Goal: Book appointment/travel/reservation

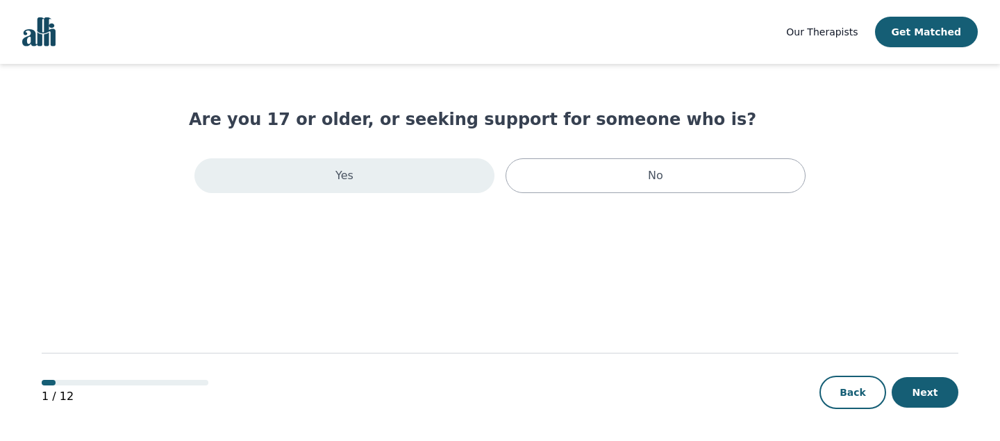
click at [326, 166] on div "Yes" at bounding box center [344, 175] width 300 height 35
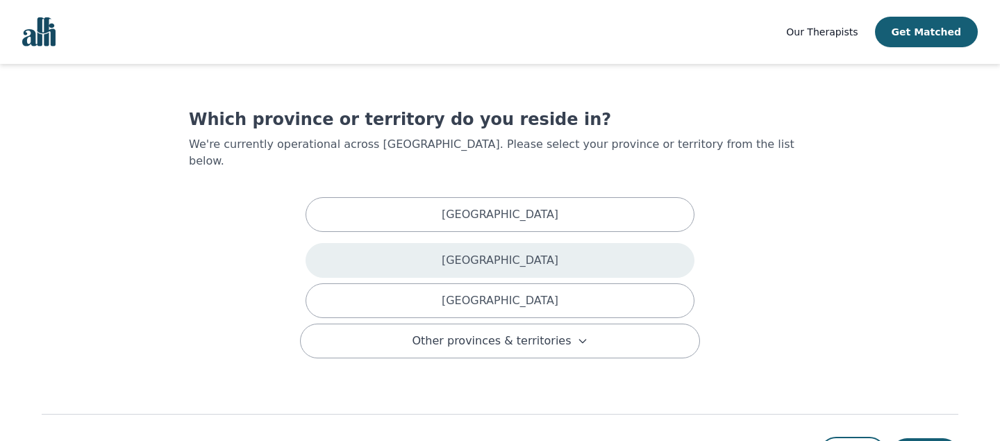
click at [428, 249] on div "[GEOGRAPHIC_DATA]" at bounding box center [499, 260] width 389 height 35
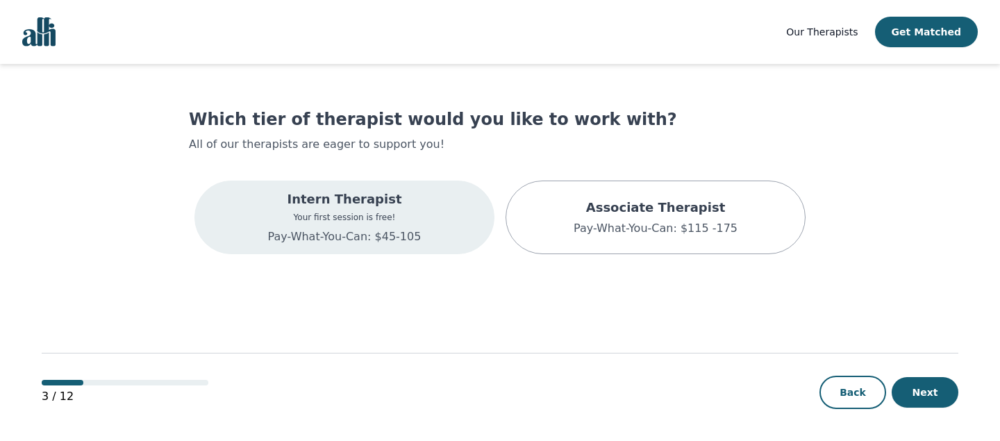
click at [413, 227] on div "Intern Therapist Your first session is free! Pay-What-You-Can: $45-105" at bounding box center [344, 218] width 153 height 56
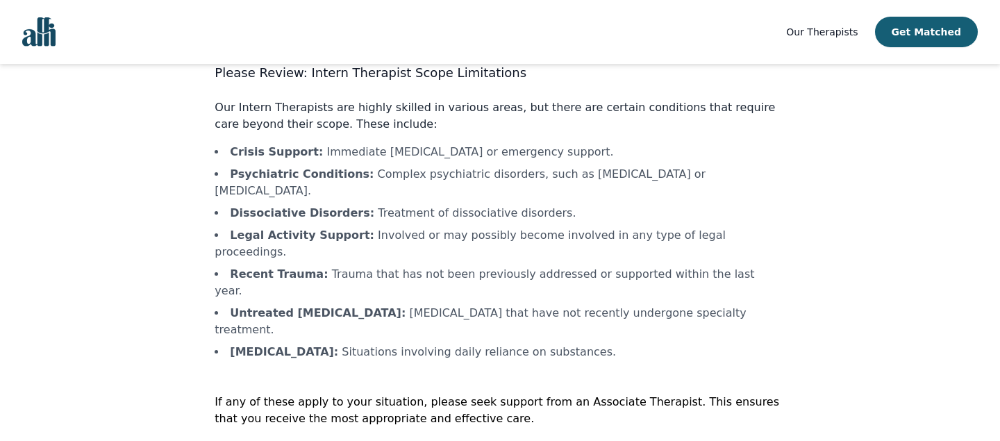
scroll to position [53, 0]
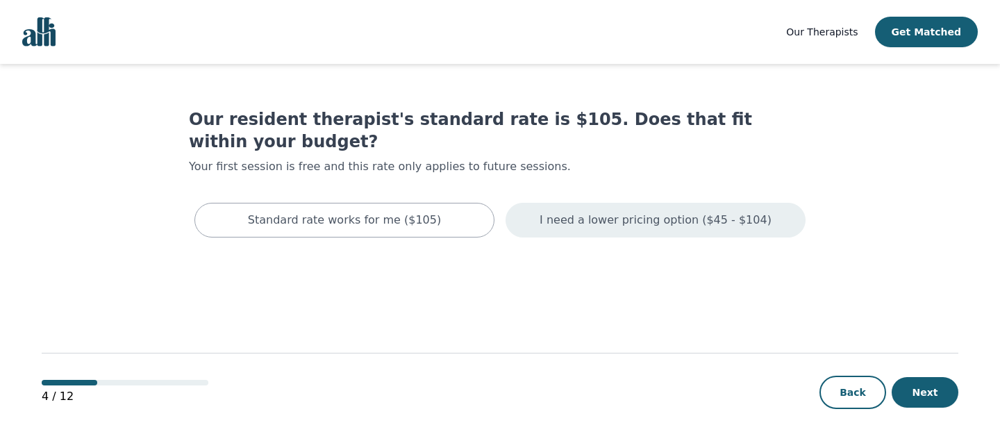
click at [605, 207] on div "I need a lower pricing option ($45 - $104)" at bounding box center [655, 220] width 300 height 35
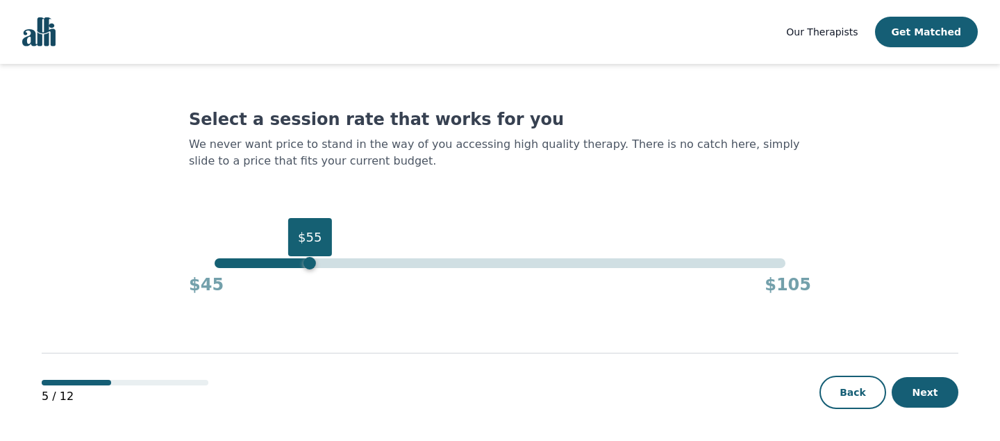
drag, startPoint x: 787, startPoint y: 265, endPoint x: 312, endPoint y: 259, distance: 474.2
click at [312, 259] on div "$55" at bounding box center [309, 263] width 12 height 12
click at [923, 387] on button "Next" at bounding box center [924, 392] width 67 height 31
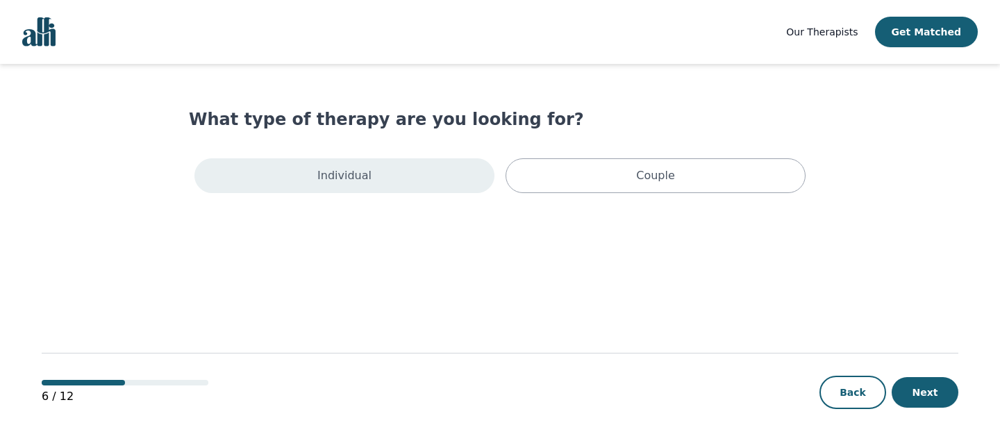
click at [406, 178] on div "Individual" at bounding box center [344, 175] width 300 height 35
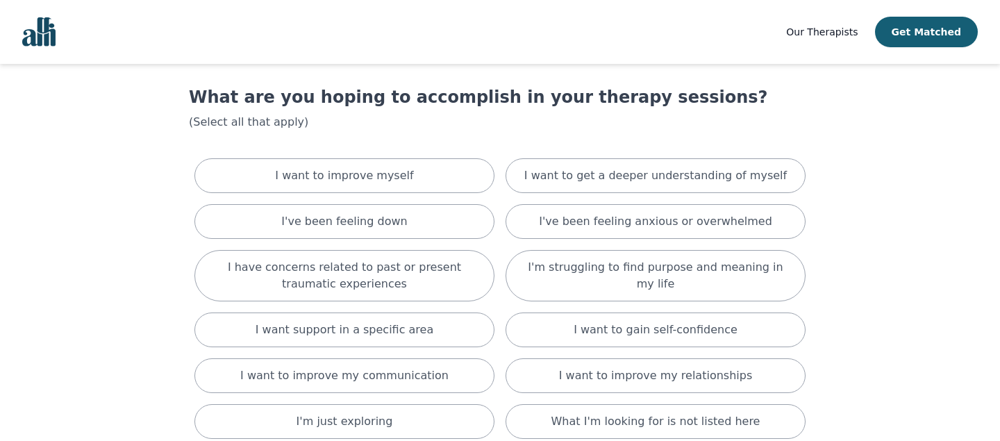
scroll to position [23, 0]
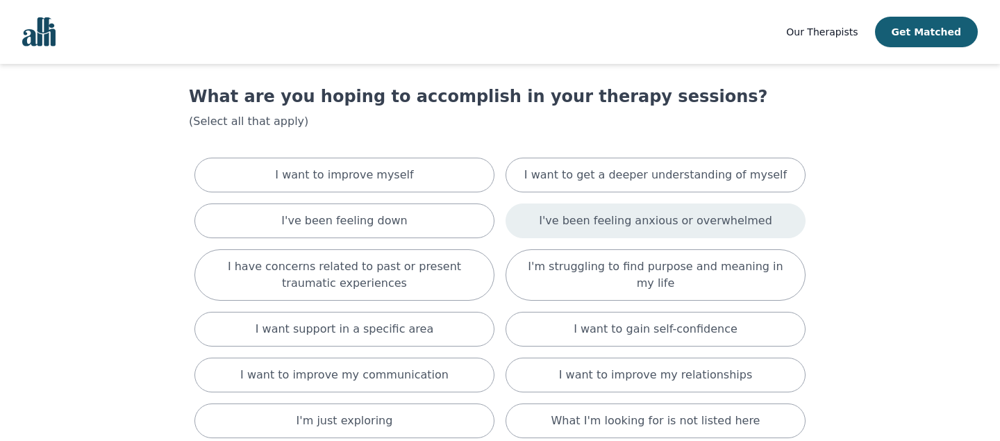
click at [559, 212] on p "I've been feeling anxious or overwhelmed" at bounding box center [655, 220] width 233 height 17
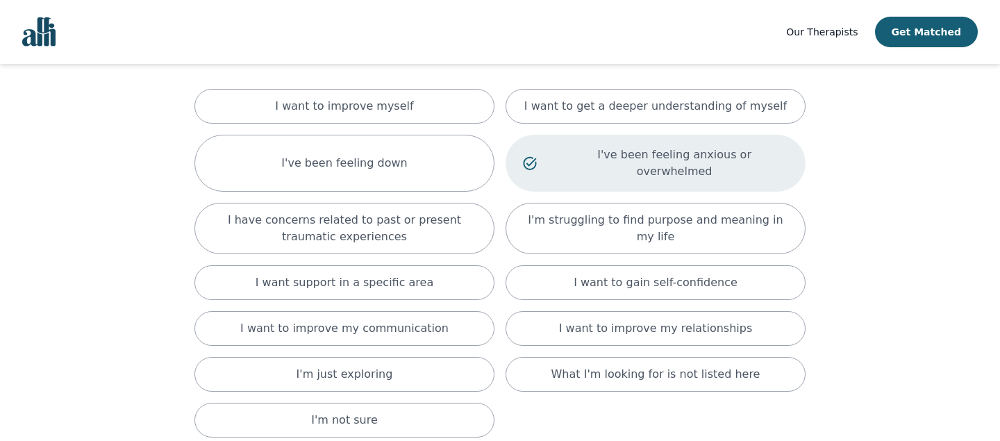
scroll to position [93, 0]
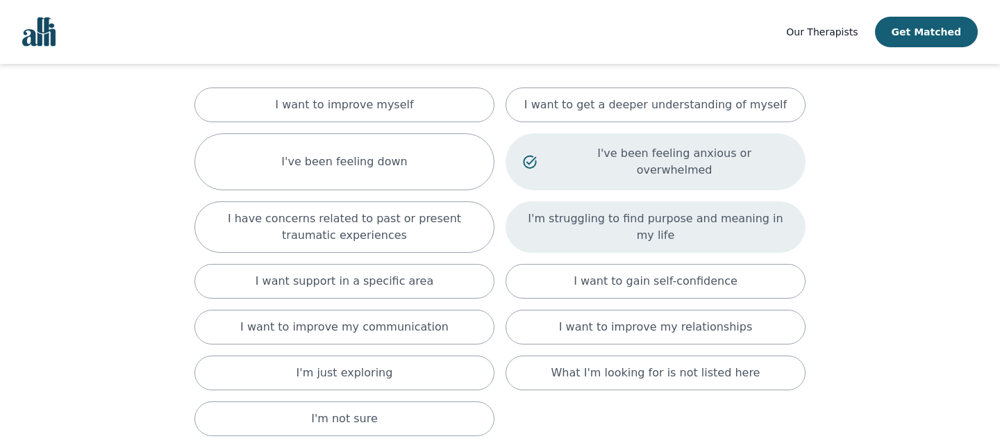
click at [564, 226] on div "I'm struggling to find purpose and meaning in my life" at bounding box center [655, 226] width 300 height 51
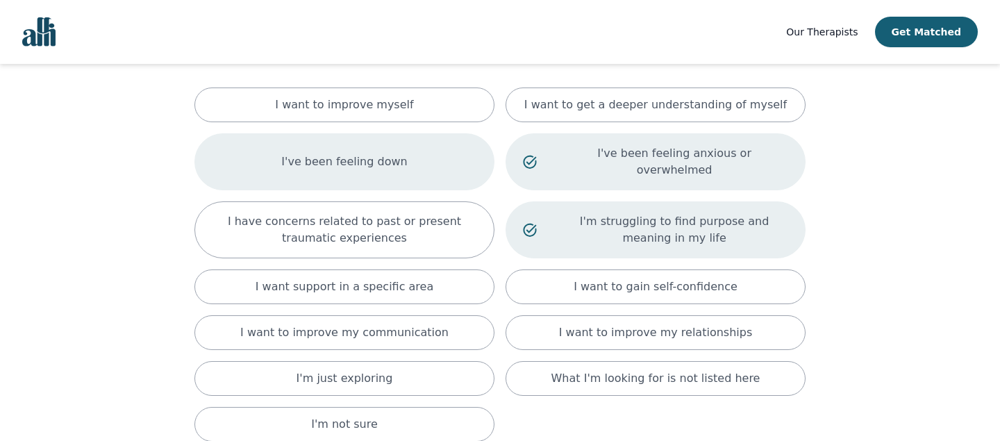
click at [434, 157] on div "I've been feeling down" at bounding box center [344, 161] width 300 height 57
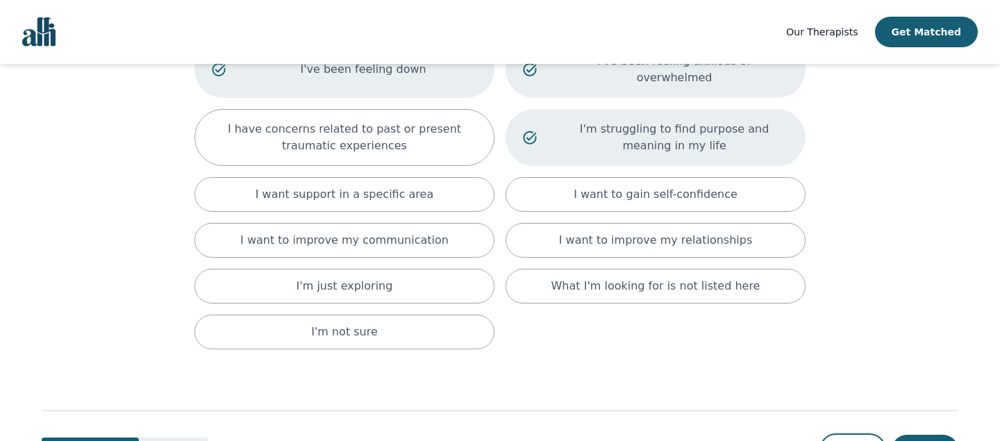
scroll to position [146, 0]
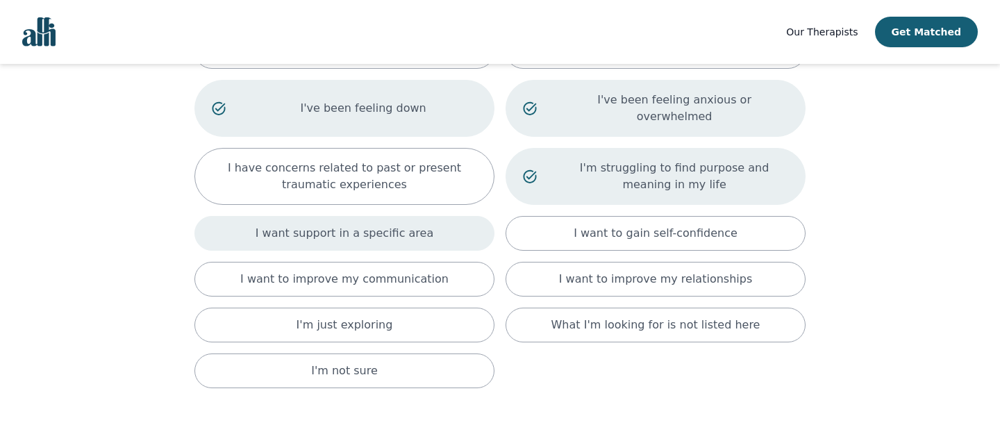
click at [436, 231] on div "I want support in a specific area" at bounding box center [344, 233] width 300 height 35
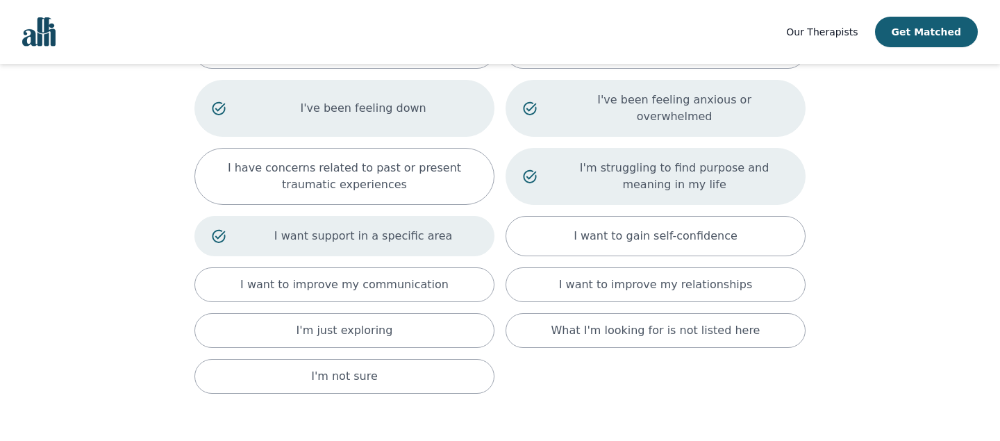
scroll to position [233, 0]
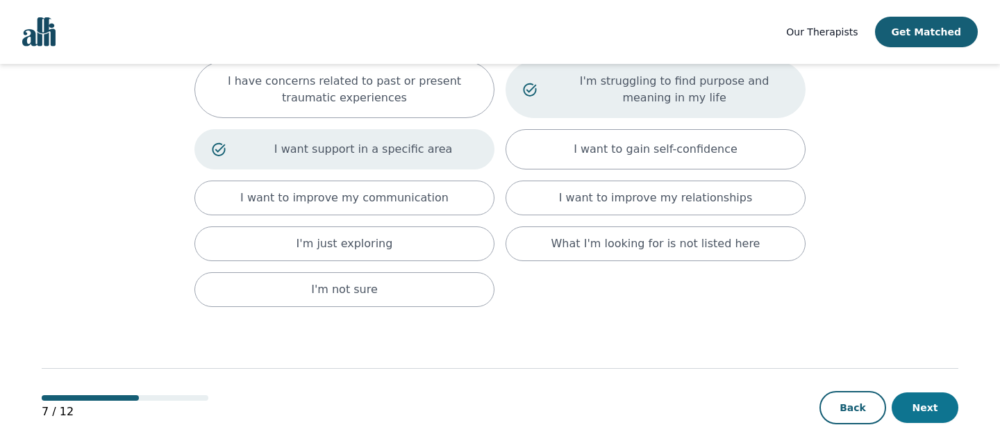
click at [934, 394] on button "Next" at bounding box center [924, 407] width 67 height 31
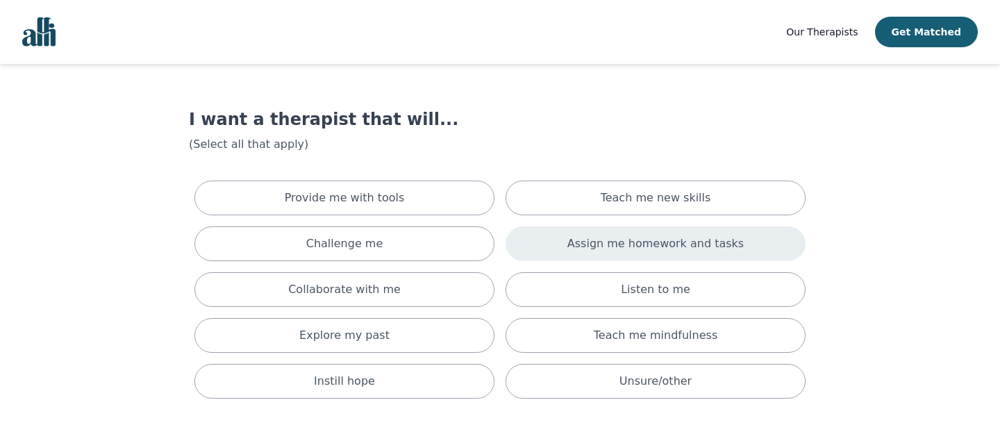
click at [759, 246] on div "Assign me homework and tasks" at bounding box center [655, 243] width 300 height 35
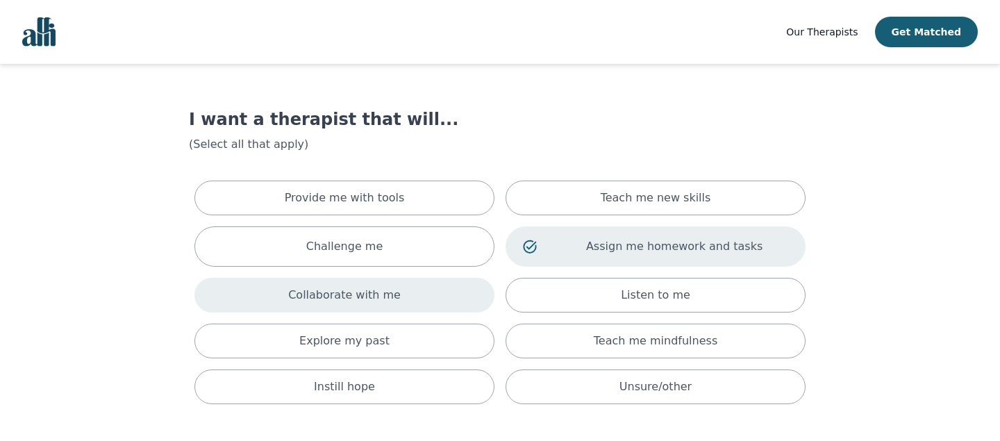
click at [351, 302] on p "Collaborate with me" at bounding box center [344, 295] width 112 height 17
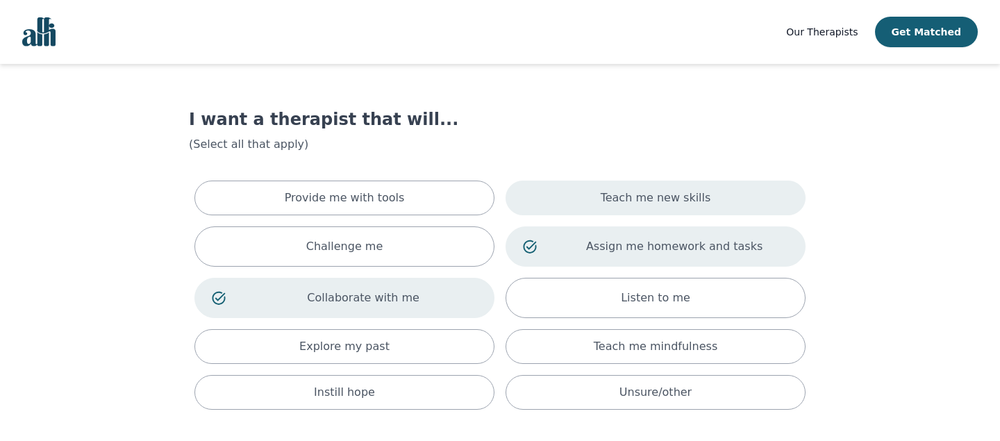
click at [598, 203] on div "Teach me new skills" at bounding box center [655, 198] width 300 height 35
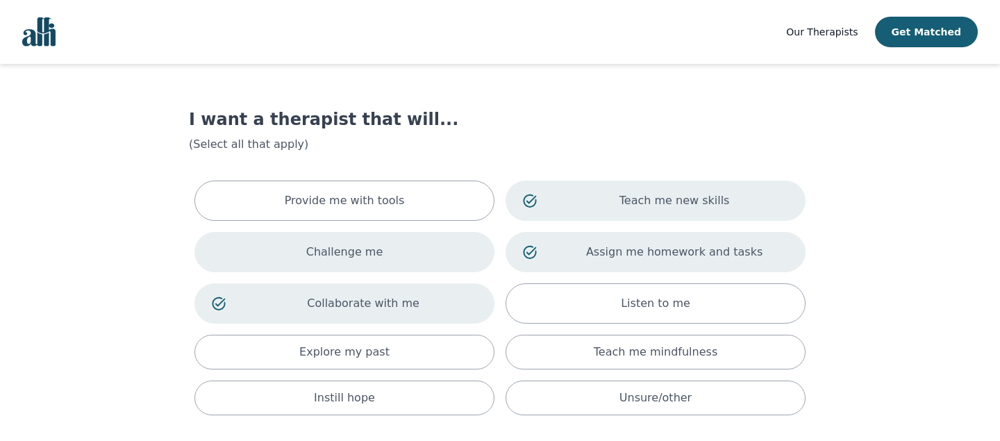
click at [380, 250] on div "Challenge me" at bounding box center [344, 252] width 300 height 40
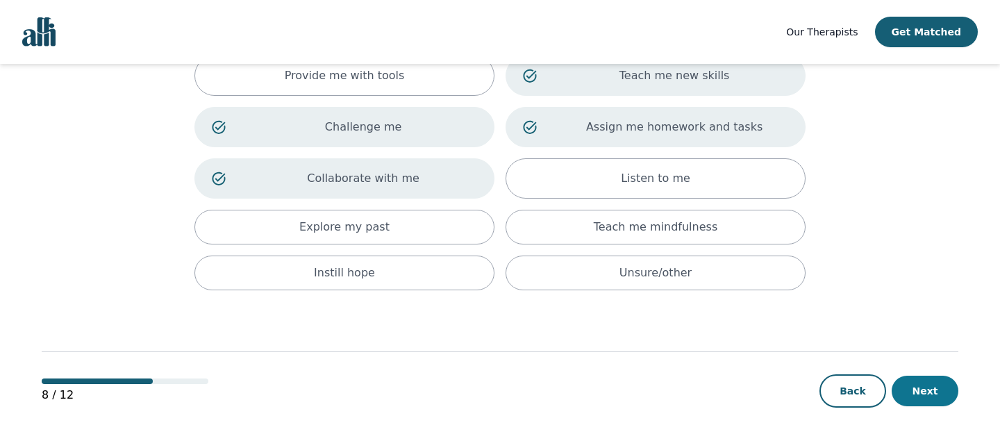
click at [928, 377] on button "Next" at bounding box center [924, 391] width 67 height 31
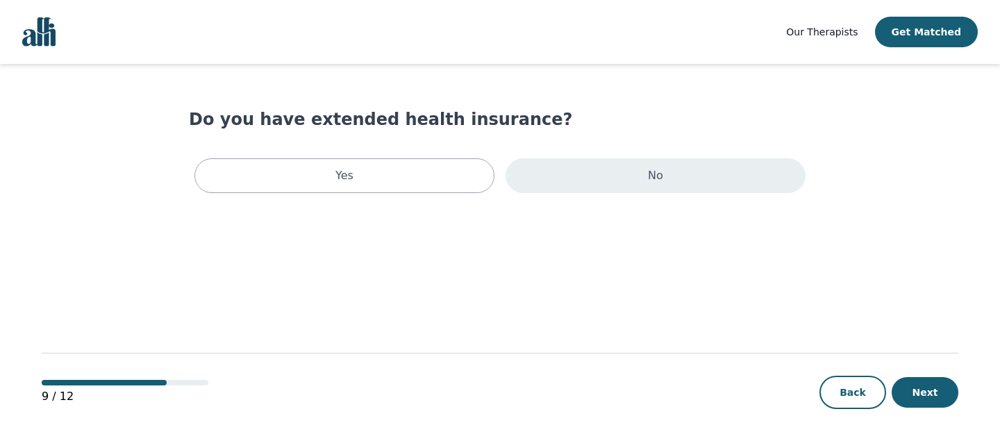
click at [545, 161] on div "No" at bounding box center [655, 175] width 300 height 35
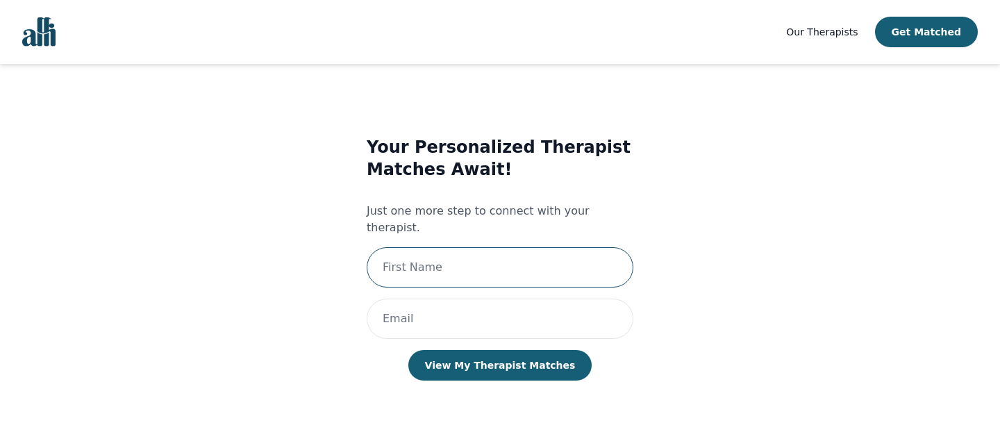
click at [494, 257] on input "text" at bounding box center [500, 267] width 267 height 40
type input "[PERSON_NAME]"
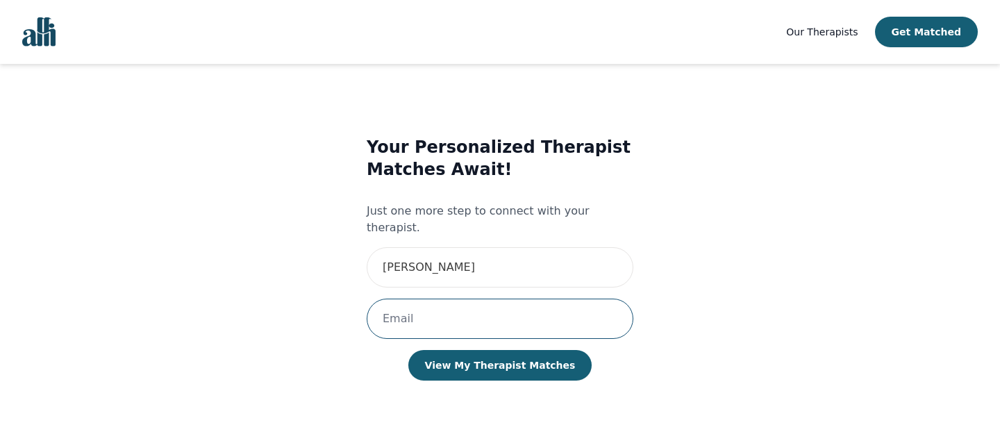
click at [484, 300] on input "email" at bounding box center [500, 319] width 267 height 40
type input "[EMAIL_ADDRESS][DOMAIN_NAME]"
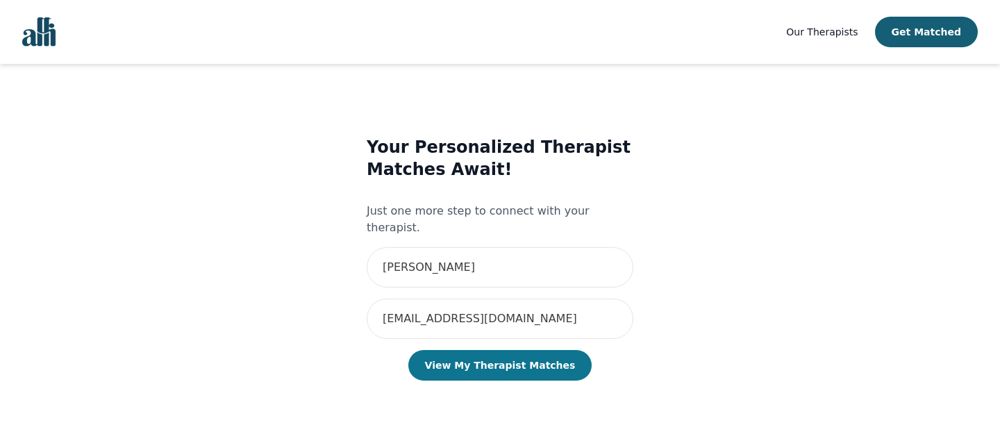
click at [507, 350] on button "View My Therapist Matches" at bounding box center [500, 365] width 184 height 31
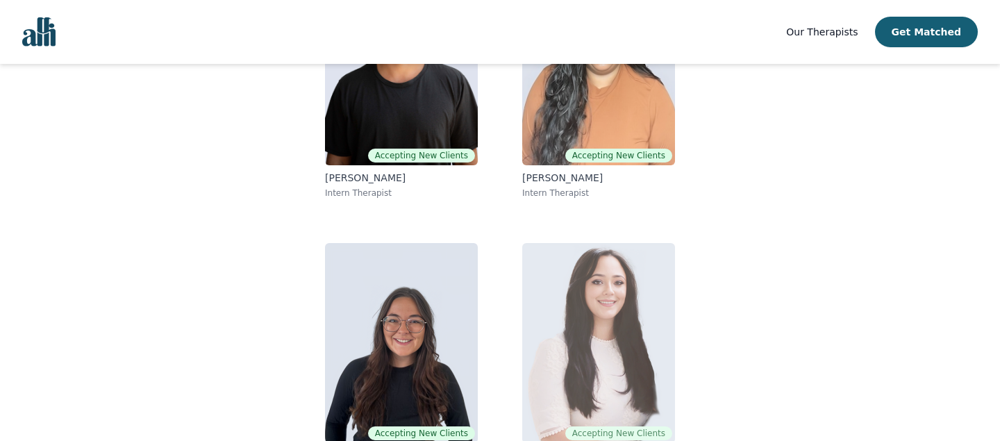
scroll to position [283, 0]
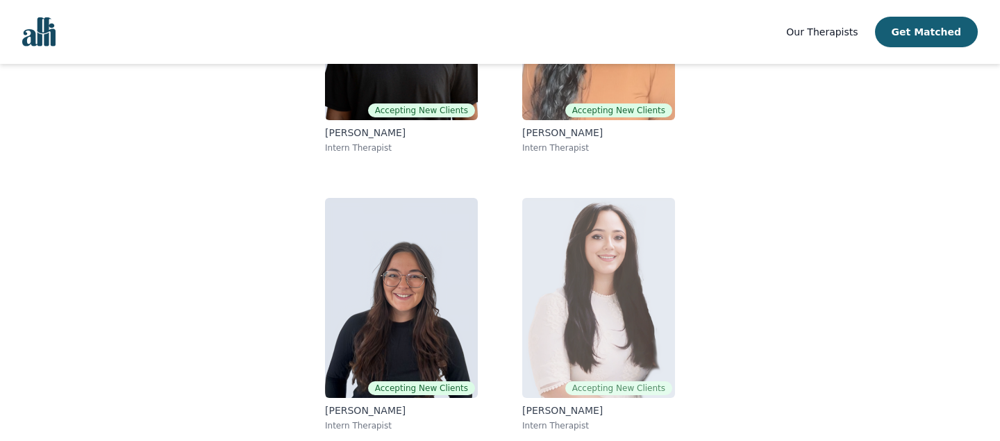
click at [612, 246] on img at bounding box center [598, 298] width 153 height 200
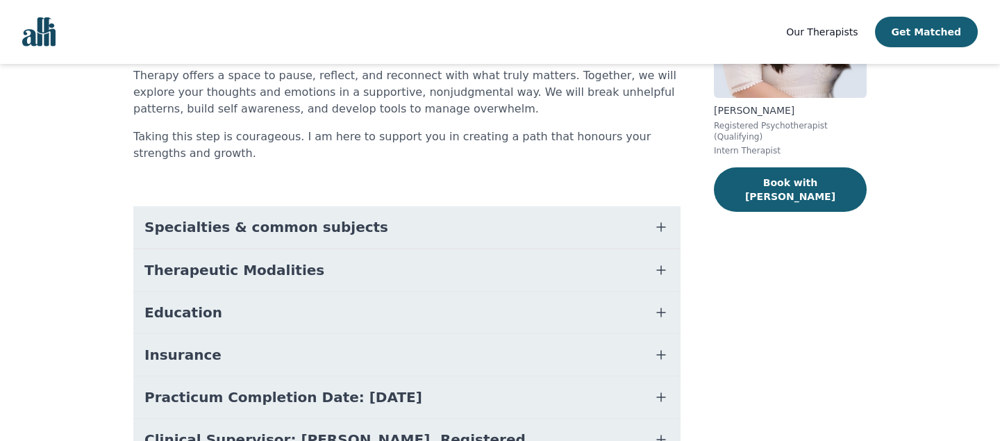
scroll to position [212, 0]
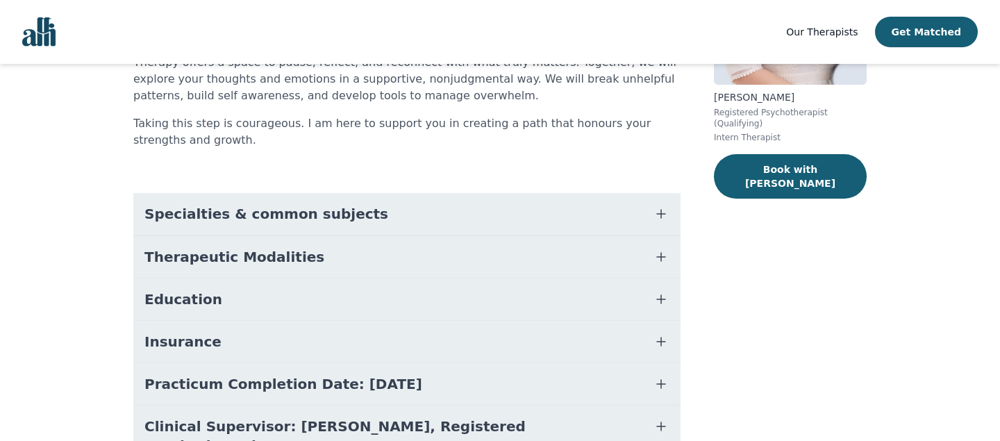
click at [662, 211] on icon "button" at bounding box center [661, 214] width 17 height 17
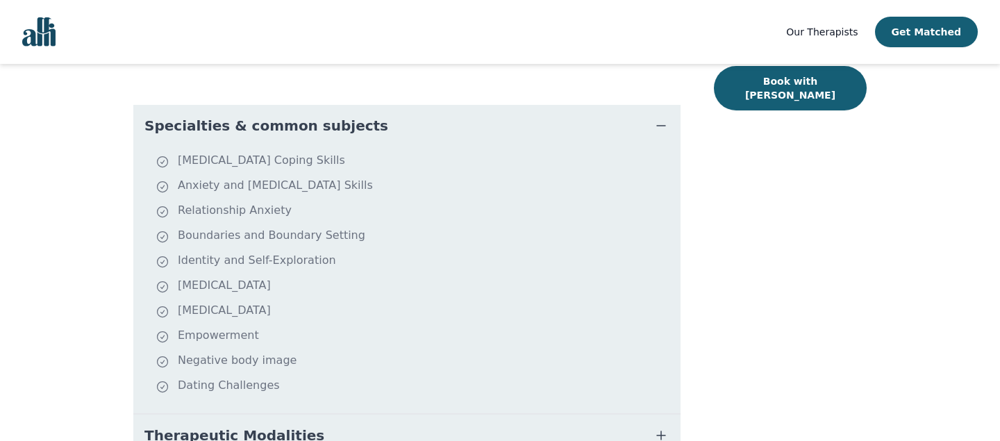
scroll to position [301, 0]
click at [661, 126] on icon "button" at bounding box center [661, 125] width 17 height 17
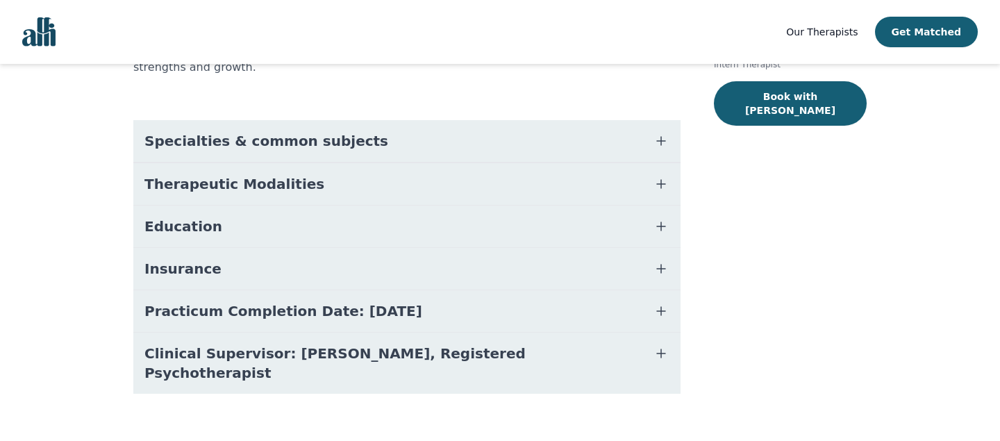
click at [666, 190] on icon "button" at bounding box center [661, 184] width 17 height 17
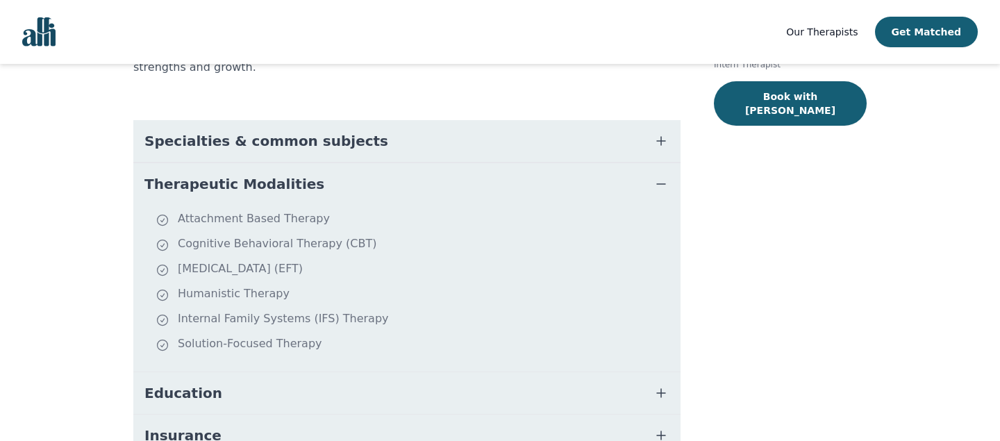
click at [661, 185] on icon "button" at bounding box center [661, 184] width 17 height 17
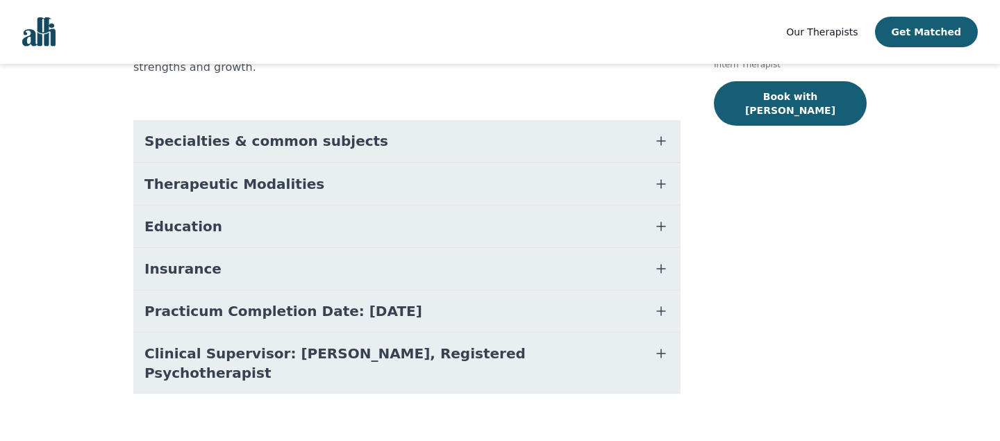
click at [668, 265] on icon "button" at bounding box center [661, 268] width 17 height 17
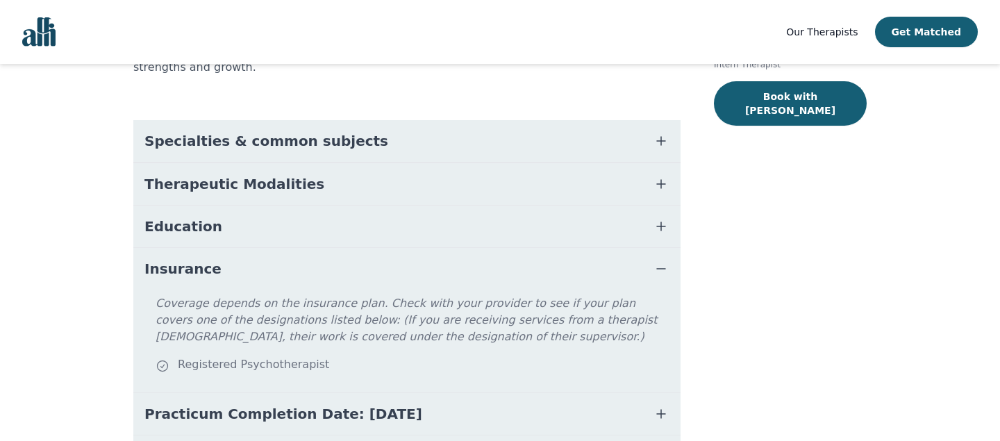
click at [668, 265] on icon "button" at bounding box center [661, 268] width 17 height 17
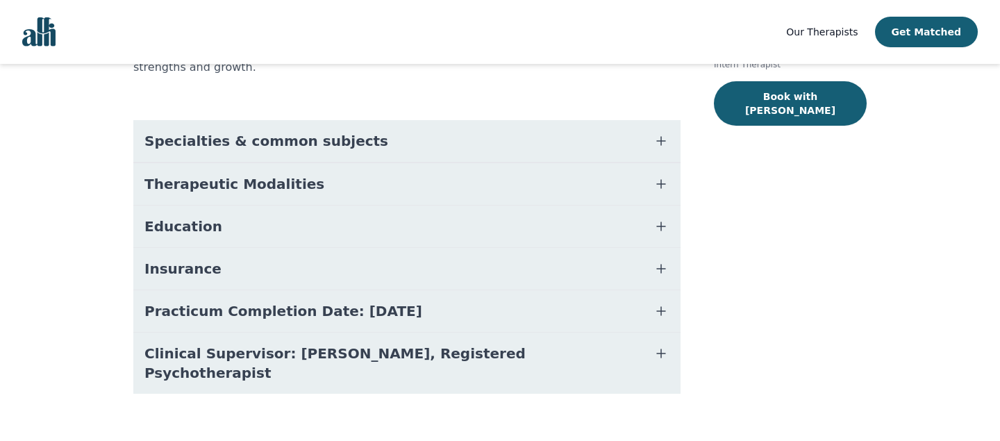
click at [657, 226] on icon "button" at bounding box center [661, 226] width 8 height 8
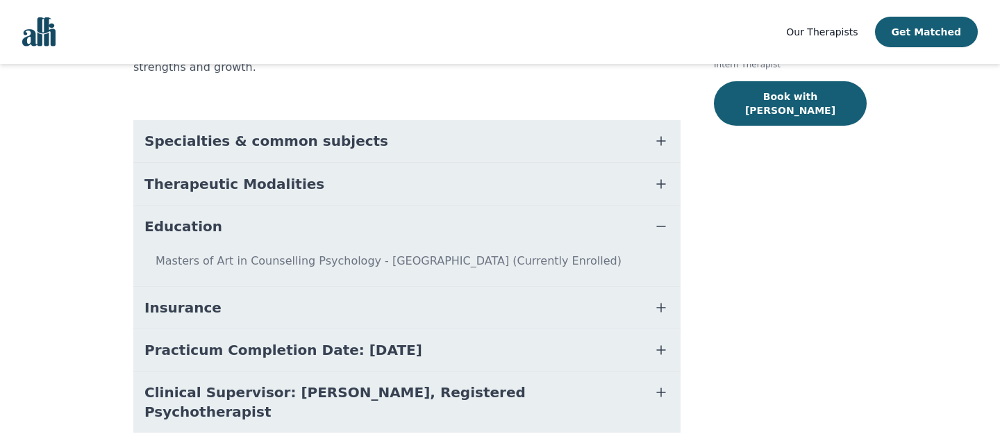
click at [657, 226] on icon "button" at bounding box center [661, 226] width 8 height 0
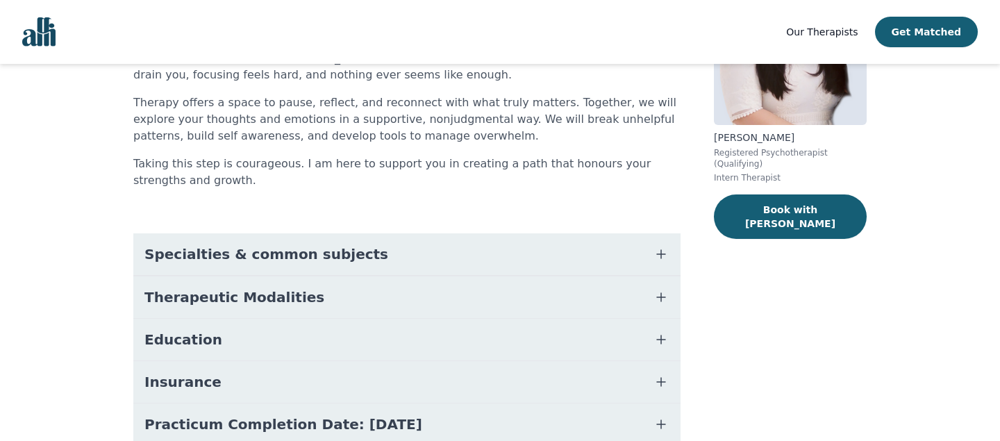
scroll to position [118, 0]
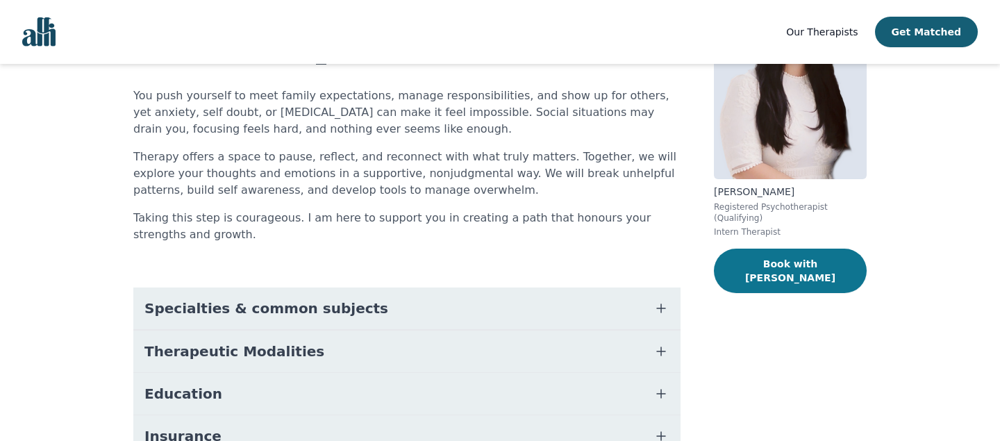
click at [766, 264] on button "Book with Gloria" at bounding box center [790, 271] width 153 height 44
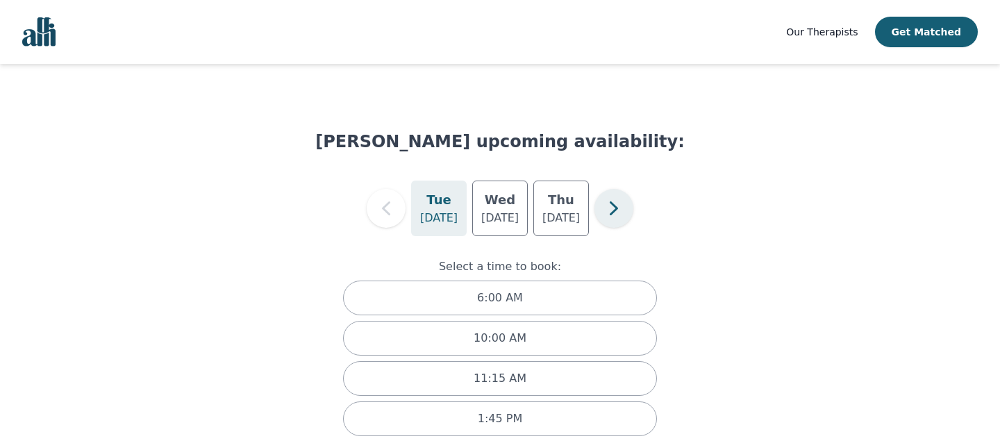
click at [617, 206] on icon "button" at bounding box center [614, 208] width 28 height 28
click at [615, 205] on icon "button" at bounding box center [614, 208] width 28 height 28
click at [385, 208] on icon "button" at bounding box center [386, 208] width 28 height 28
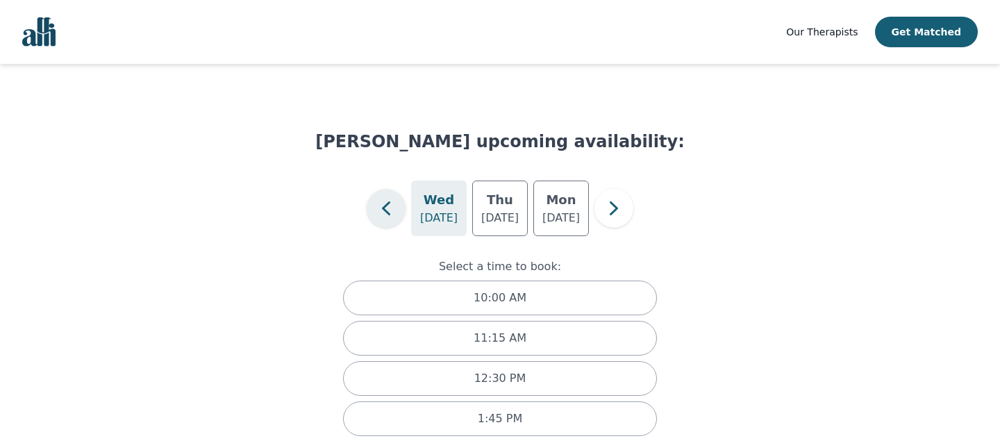
click at [385, 208] on icon "button" at bounding box center [386, 208] width 28 height 28
click at [567, 201] on h5 "Thu" at bounding box center [561, 199] width 26 height 19
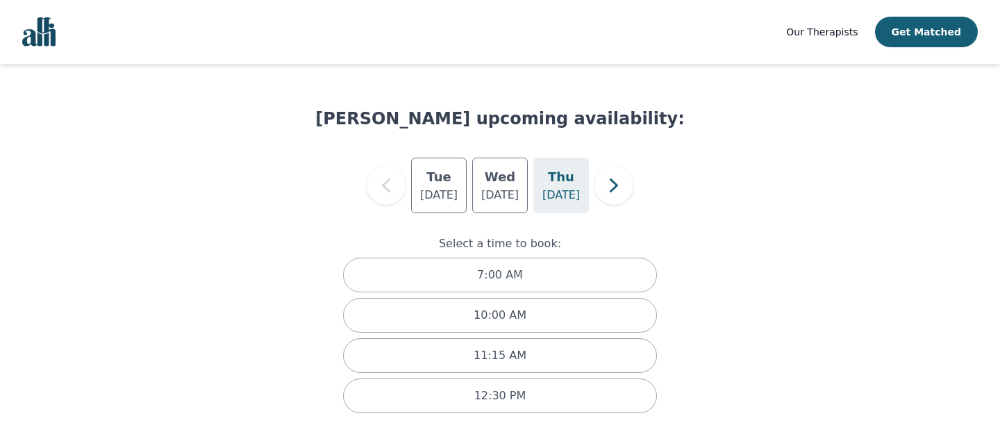
scroll to position [22, 0]
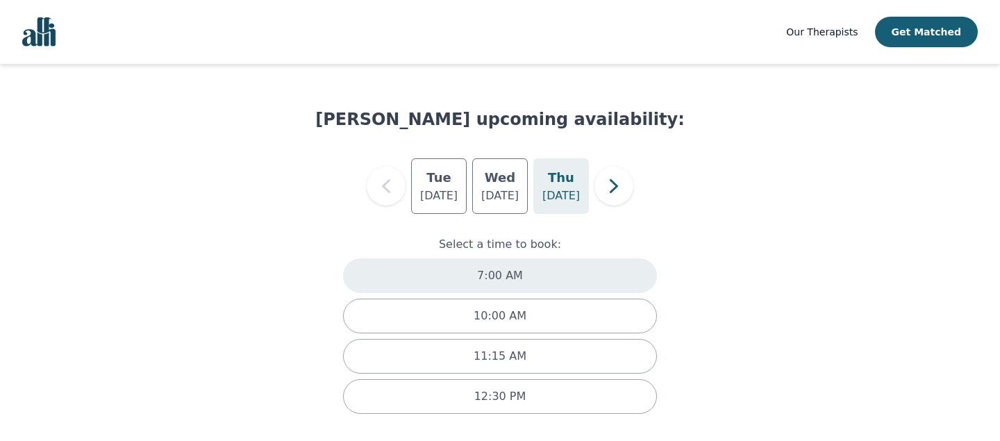
click at [595, 271] on div "7:00 AM" at bounding box center [500, 275] width 314 height 35
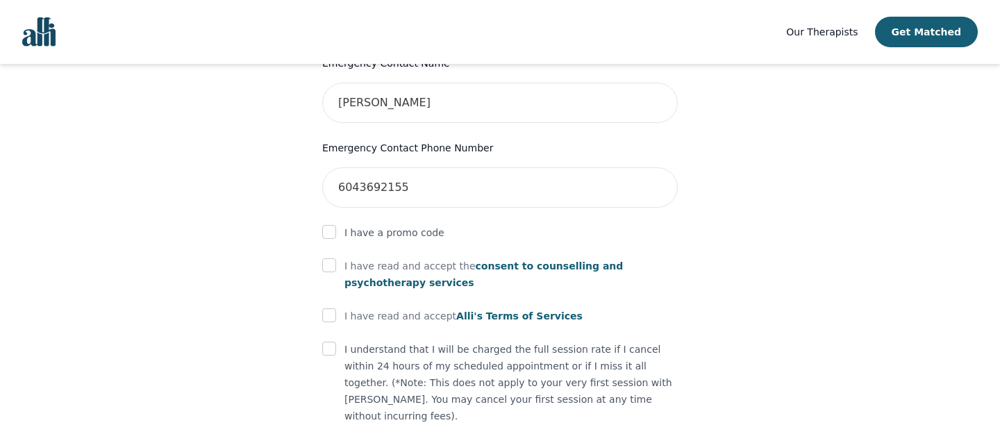
scroll to position [741, 0]
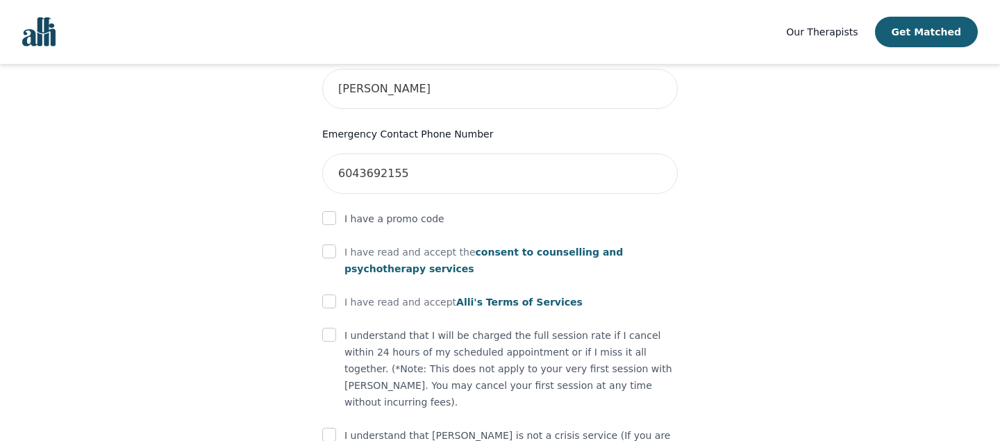
click at [409, 244] on p "I have read and accept the consent to counselling and [MEDICAL_DATA] services" at bounding box center [510, 260] width 333 height 33
click at [328, 244] on input "checkbox" at bounding box center [329, 251] width 14 height 14
checkbox input "true"
click at [334, 294] on input "checkbox" at bounding box center [329, 301] width 14 height 14
checkbox input "true"
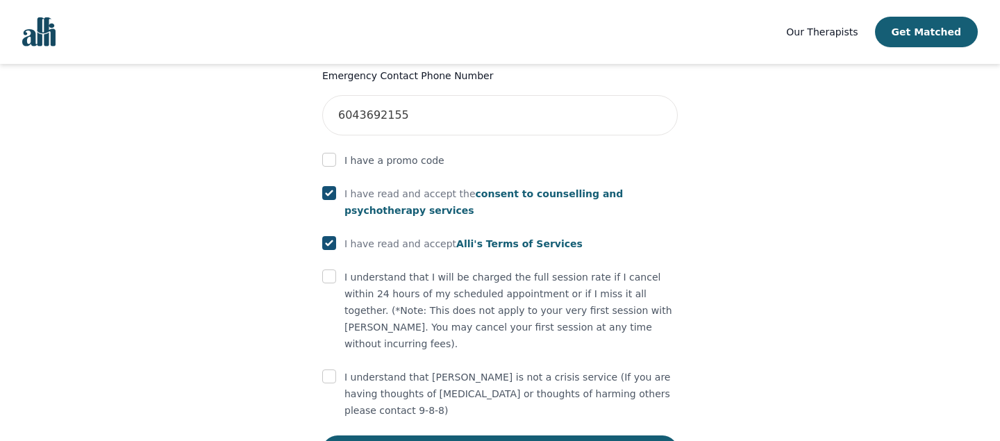
scroll to position [804, 0]
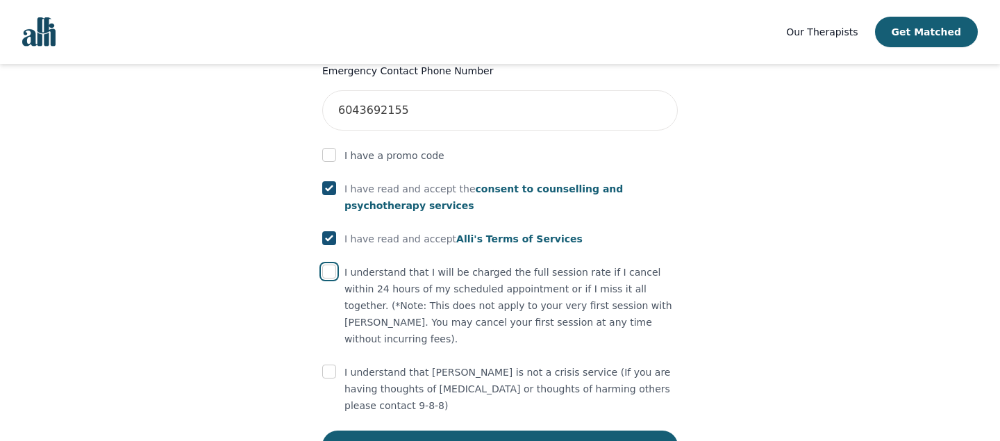
click at [330, 265] on input "checkbox" at bounding box center [329, 272] width 14 height 14
checkbox input "true"
click at [332, 364] on input "checkbox" at bounding box center [329, 371] width 14 height 14
checkbox input "true"
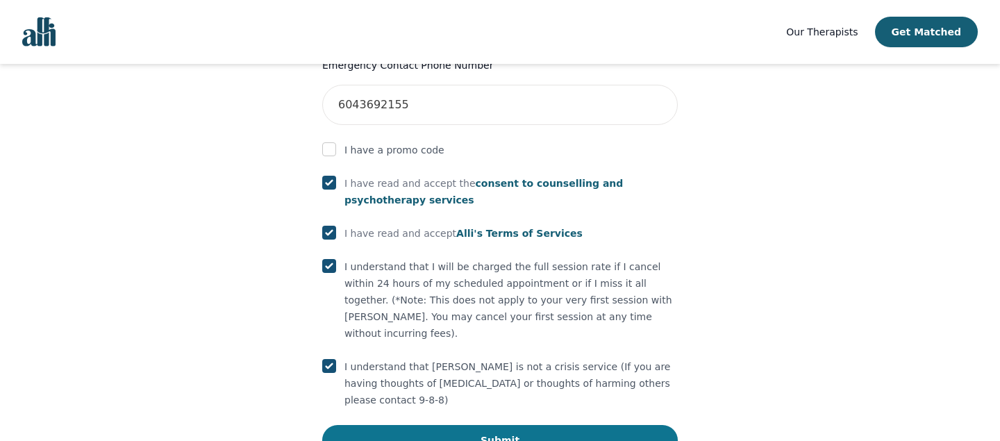
click at [377, 425] on button "Submit" at bounding box center [499, 440] width 355 height 31
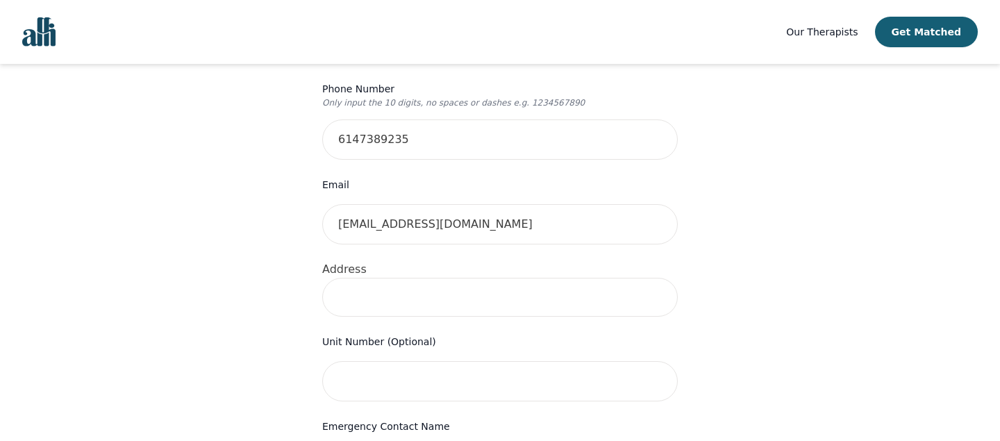
scroll to position [364, 0]
click at [364, 277] on input at bounding box center [499, 296] width 355 height 39
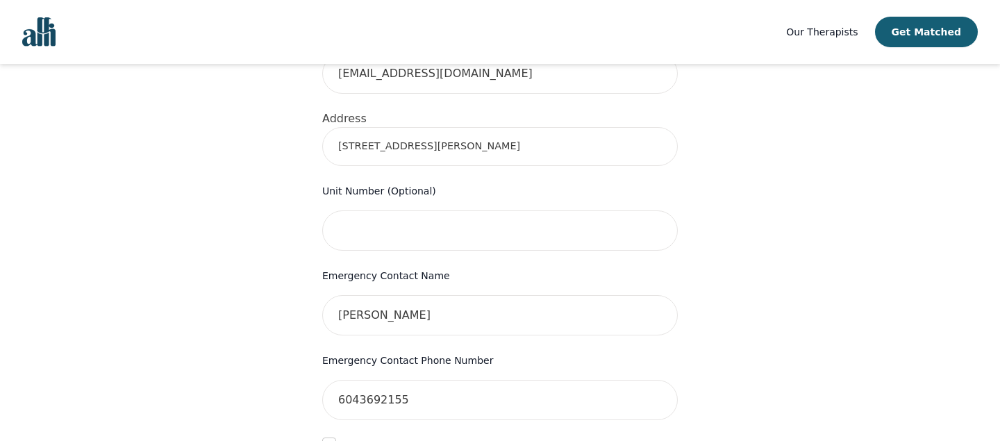
scroll to position [862, 0]
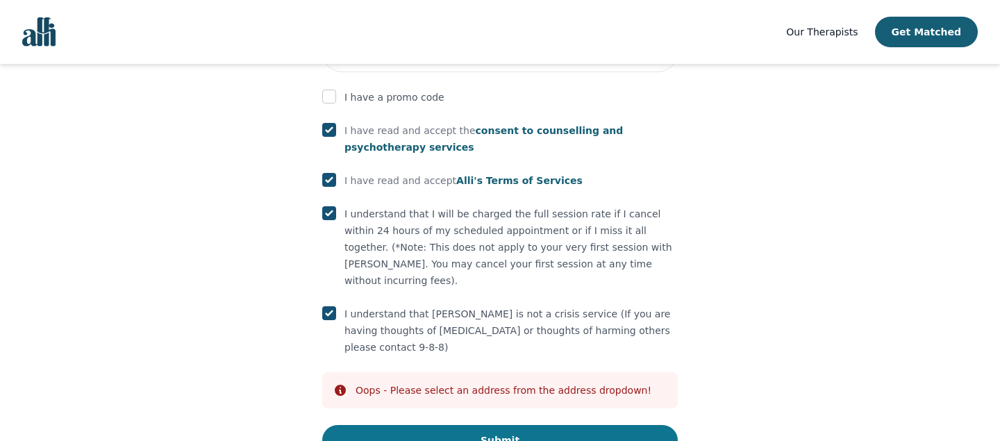
click at [595, 425] on button "Submit" at bounding box center [499, 440] width 355 height 31
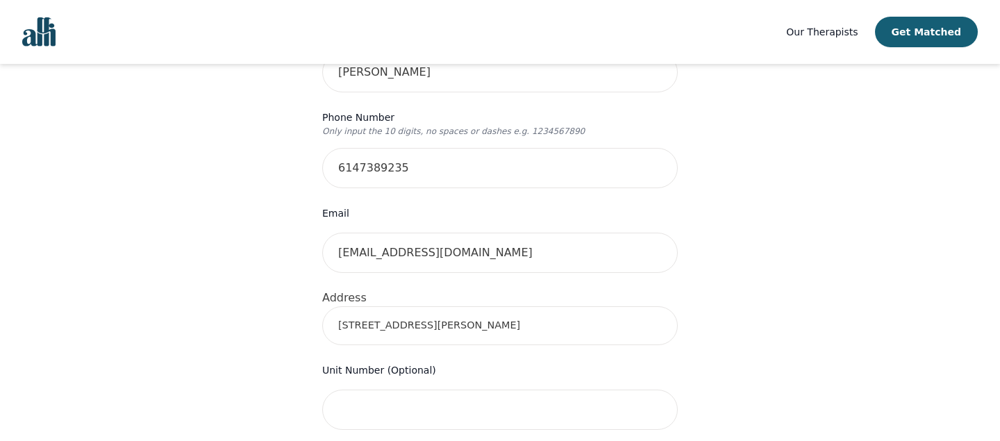
scroll to position [513, 0]
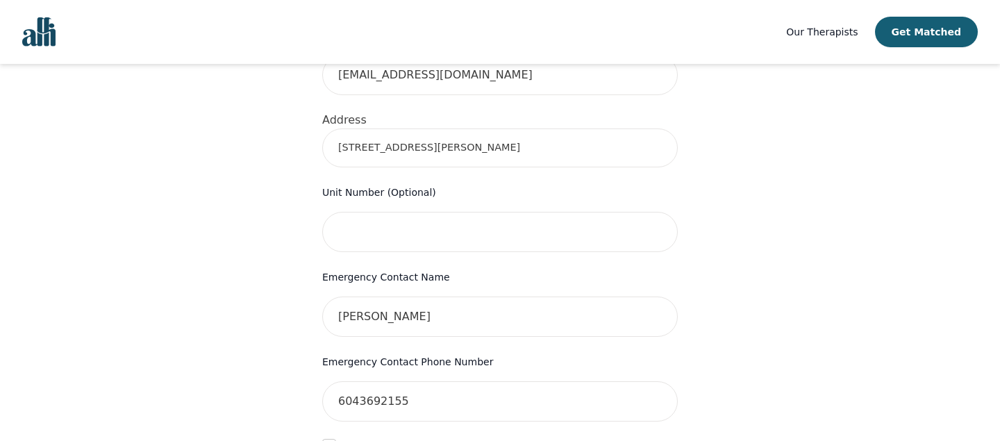
click at [496, 128] on input "[STREET_ADDRESS][PERSON_NAME]" at bounding box center [499, 147] width 355 height 39
click at [701, 128] on div "Your therapy journey is about to begin! Your initial assessment session with Gl…" at bounding box center [500, 200] width 966 height 1298
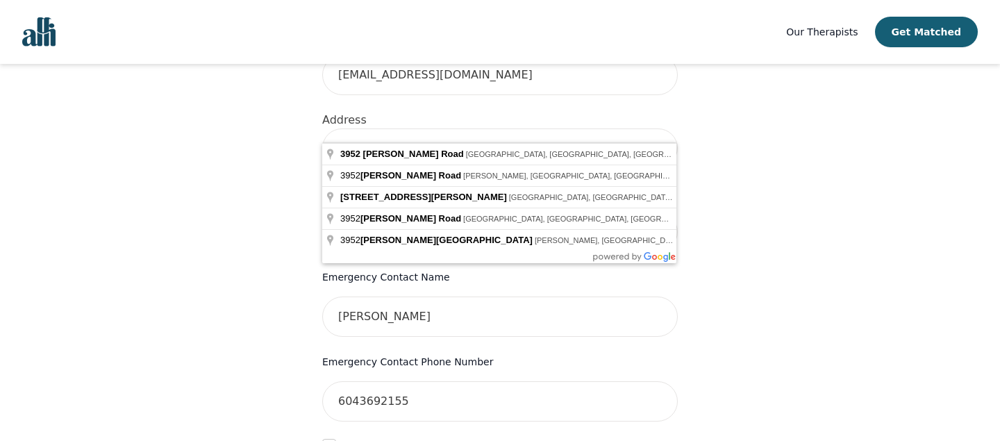
click at [510, 128] on input "[STREET_ADDRESS][PERSON_NAME]," at bounding box center [499, 147] width 355 height 39
type input "[STREET_ADDRESS][PERSON_NAME]"
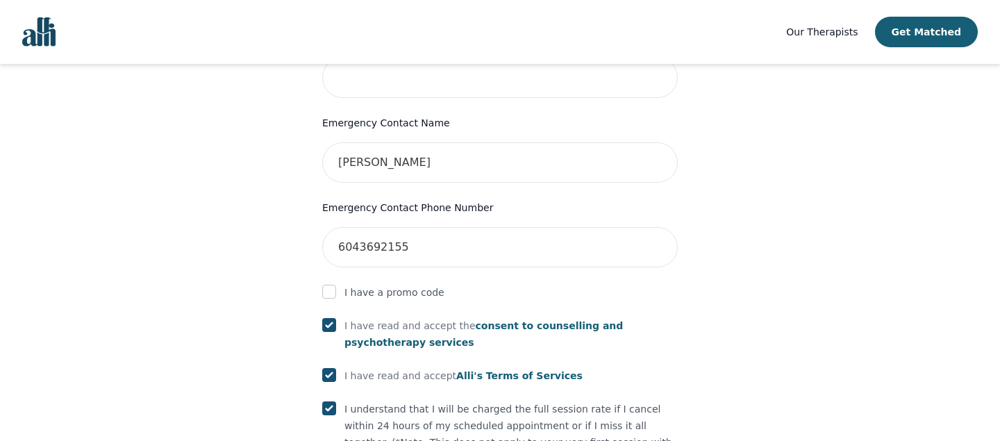
scroll to position [862, 0]
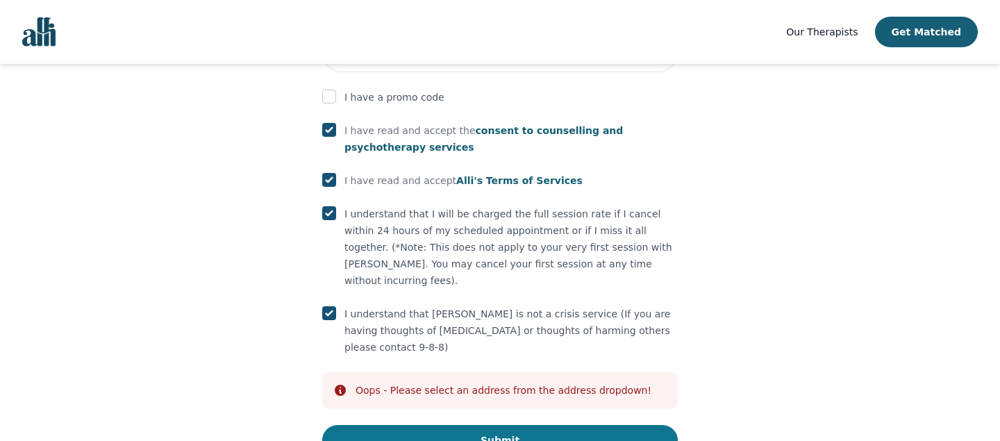
click at [564, 425] on button "Submit" at bounding box center [499, 440] width 355 height 31
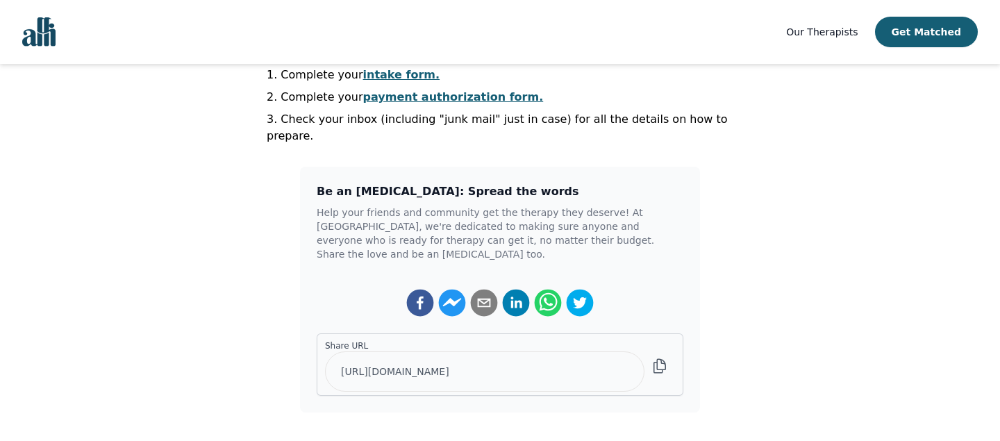
scroll to position [328, 0]
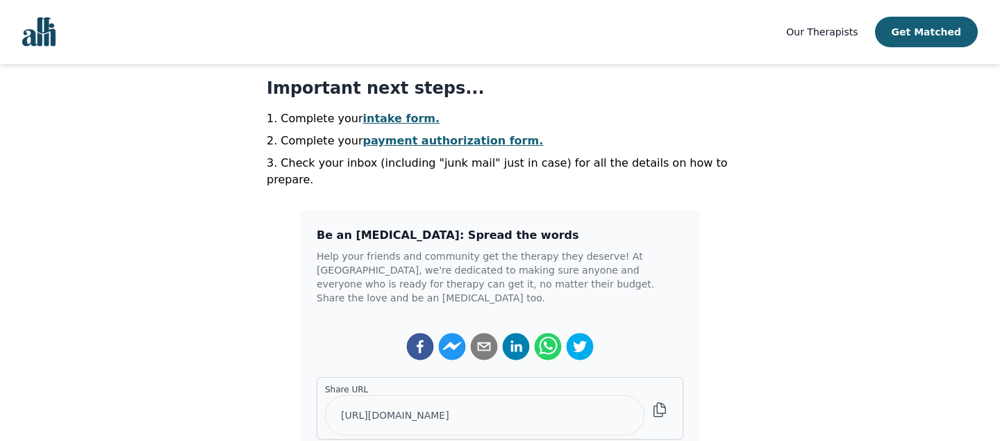
click at [398, 142] on link "payment authorization form." at bounding box center [453, 140] width 181 height 13
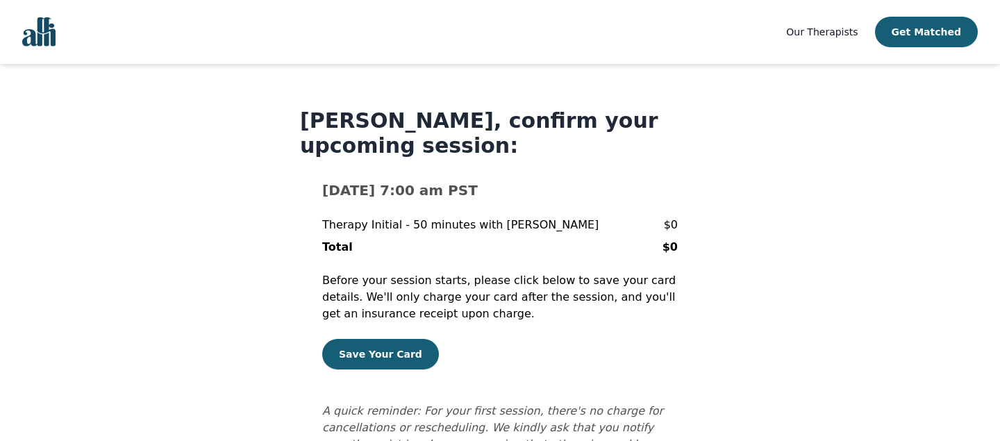
scroll to position [73, 0]
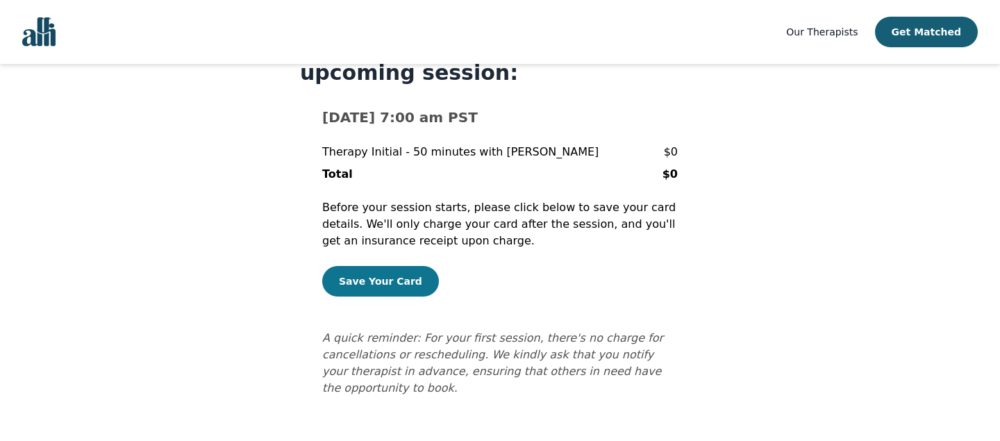
click at [407, 271] on button "Save Your Card" at bounding box center [380, 281] width 117 height 31
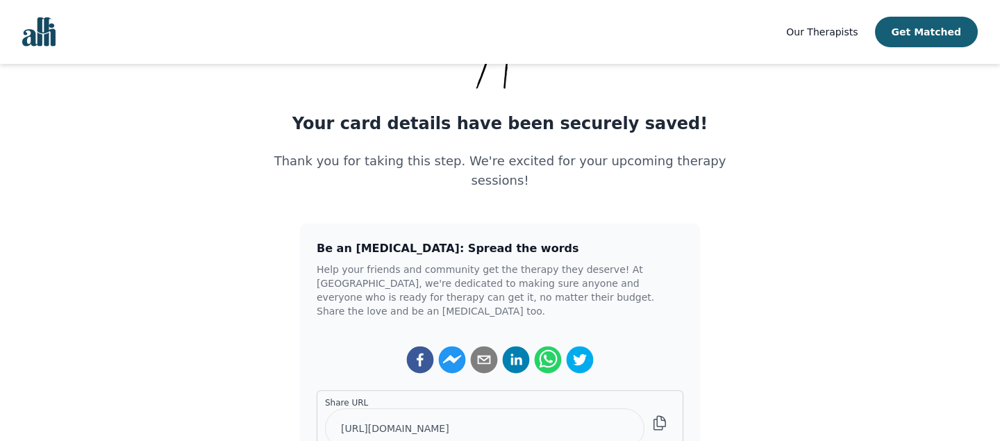
scroll to position [309, 0]
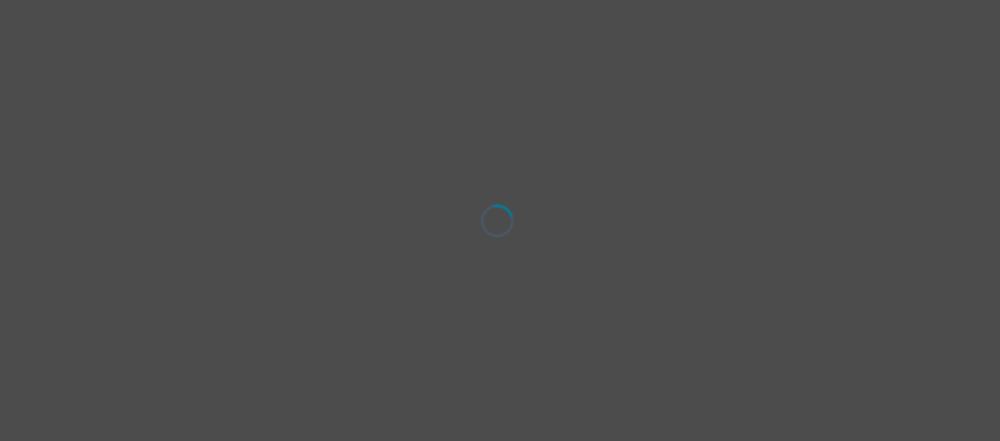
select select "[DEMOGRAPHIC_DATA]"
select select "she/her"
select select "Common Law"
select select "Bachelor degree"
select select "Google Search"
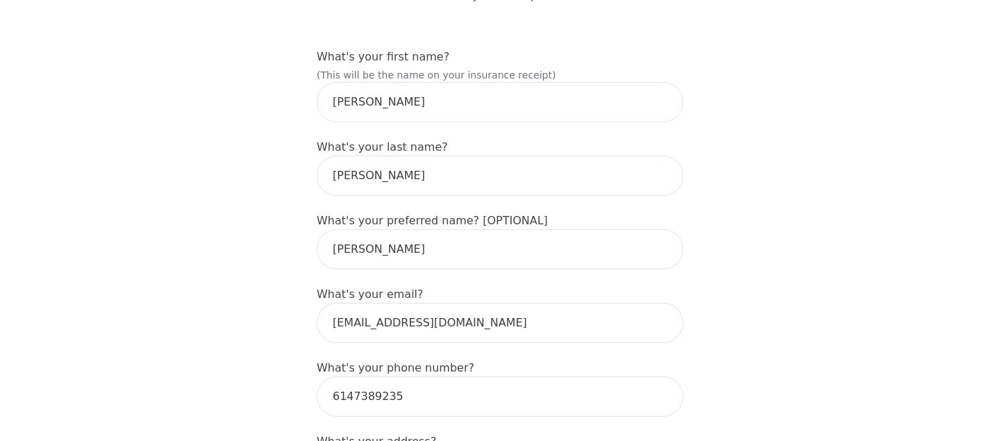
scroll to position [149, 0]
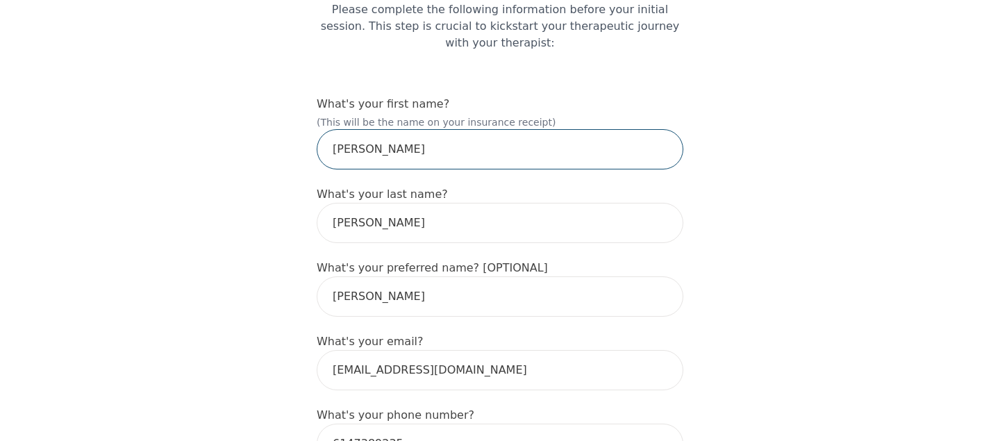
click at [389, 156] on input "[PERSON_NAME]" at bounding box center [500, 149] width 367 height 40
type input "[PERSON_NAME]"
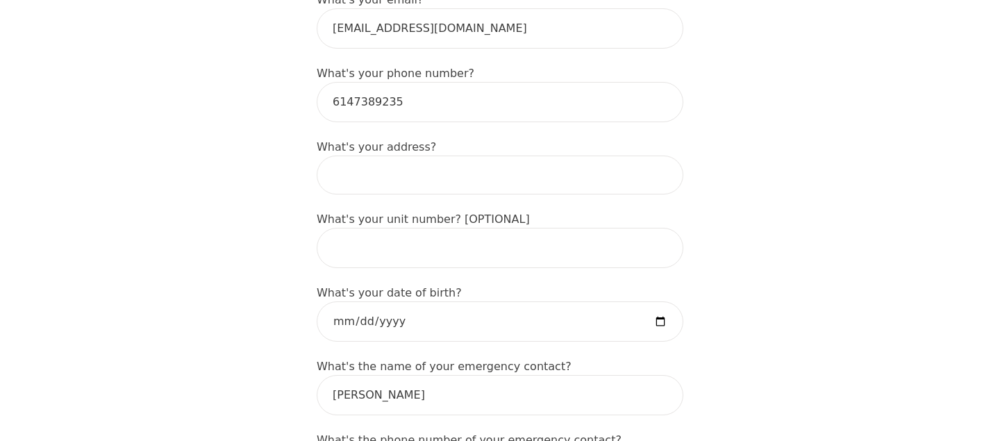
click at [533, 185] on input at bounding box center [500, 175] width 367 height 39
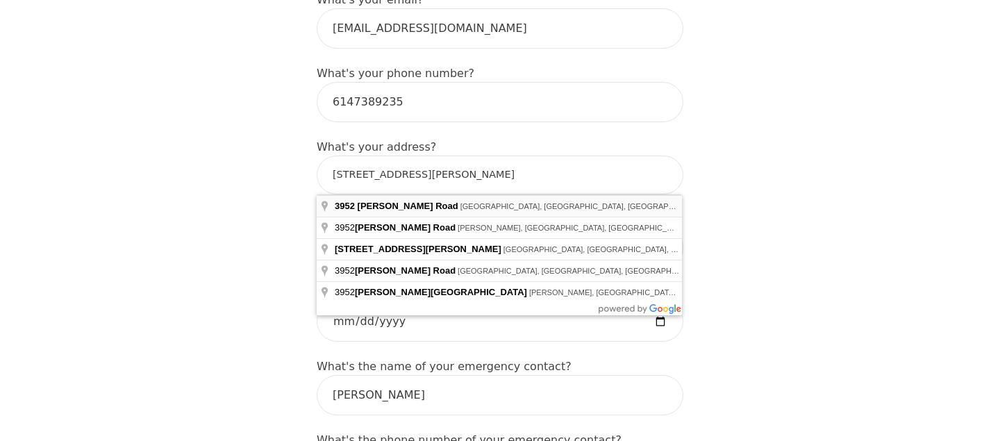
type input "[STREET_ADDRESS][PERSON_NAME]"
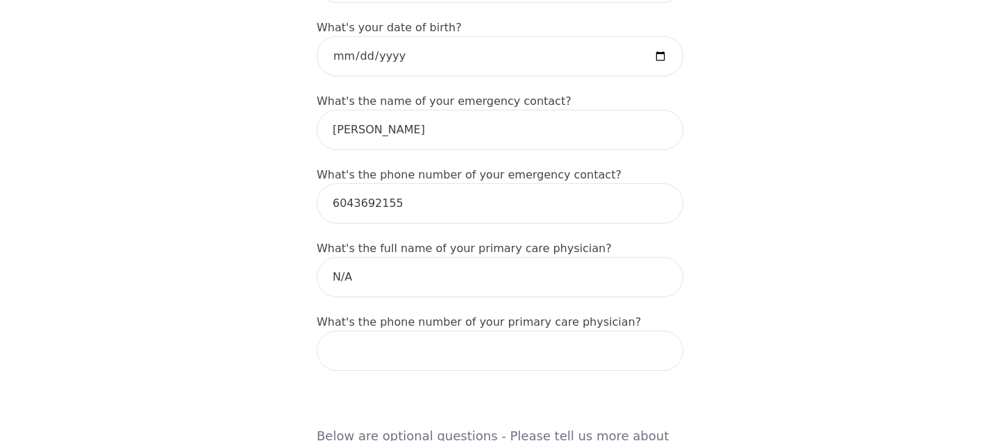
scroll to position [838, 0]
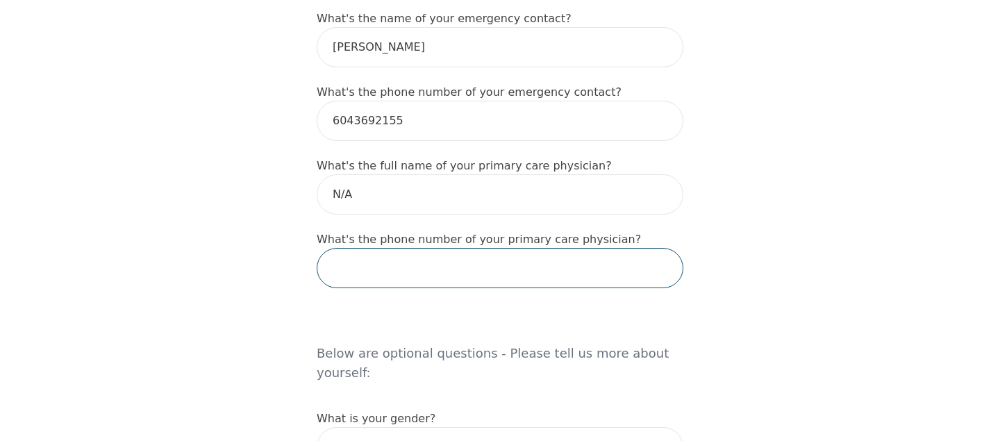
click at [403, 280] on input "tel" at bounding box center [500, 268] width 367 height 40
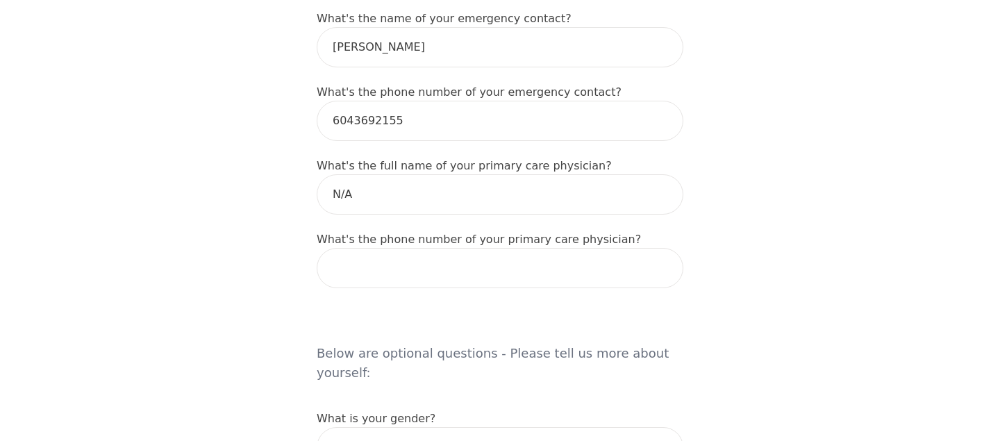
click at [271, 280] on div "Intake Assessment for [PERSON_NAME] Part 1 of 2: Tell Us About Yourself Please …" at bounding box center [500, 265] width 1000 height 2095
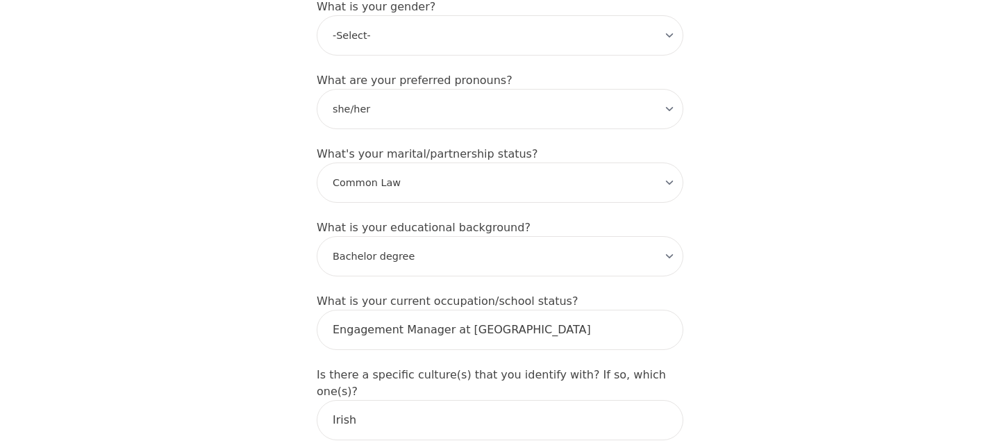
scroll to position [1248, 0]
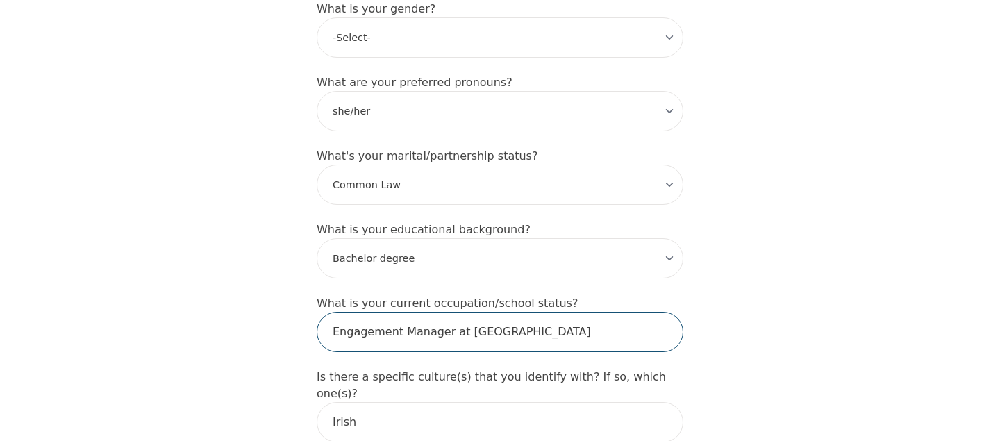
drag, startPoint x: 596, startPoint y: 317, endPoint x: 334, endPoint y: 308, distance: 262.6
click at [335, 312] on input "Engagement Manager at [GEOGRAPHIC_DATA]" at bounding box center [500, 332] width 367 height 40
type input "Managing Director at a new nonprofit"
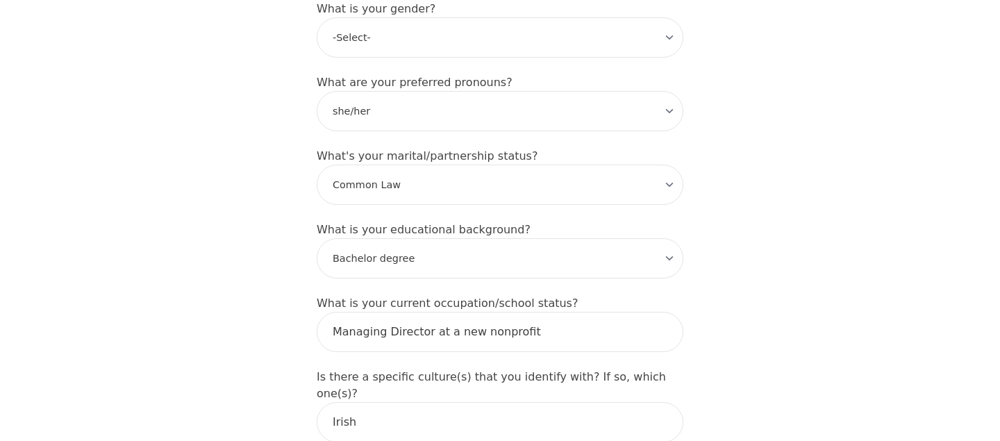
click at [598, 370] on label "Is there a specific culture(s) that you identify with? If so, which one(s)?" at bounding box center [491, 385] width 349 height 30
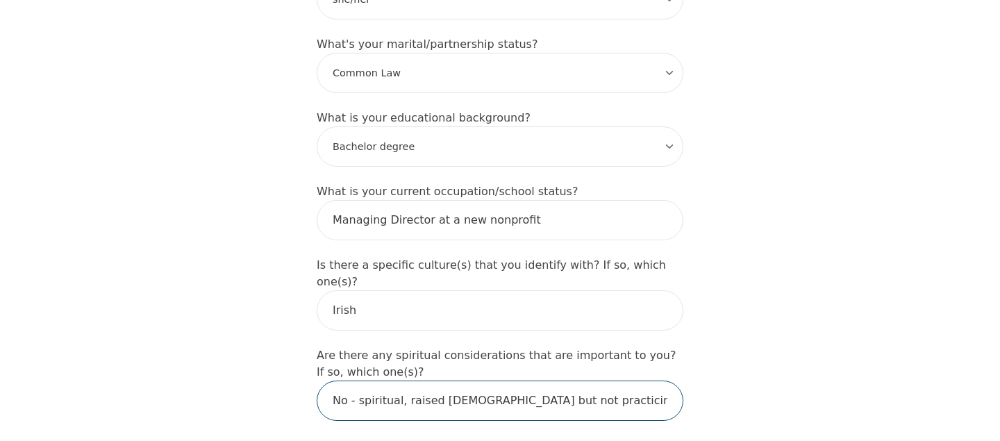
click at [598, 380] on input "No - spiritual, raised [DEMOGRAPHIC_DATA] but not practicing" at bounding box center [500, 400] width 367 height 40
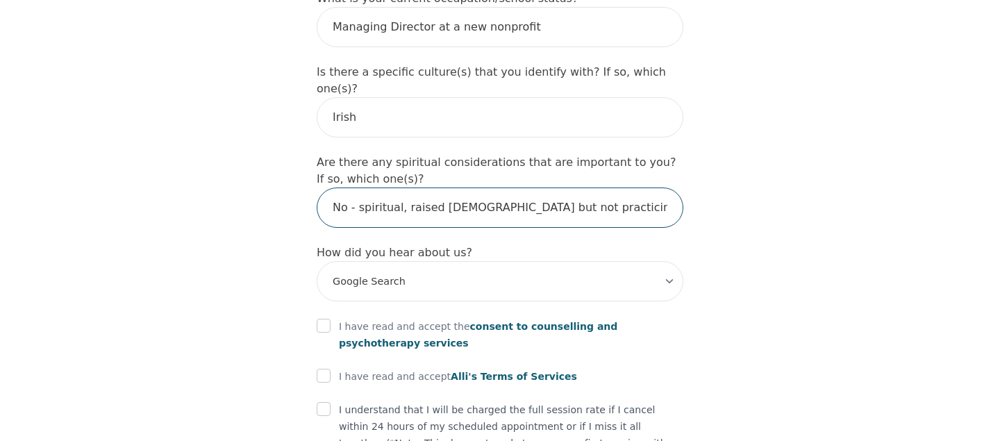
scroll to position [1613, 0]
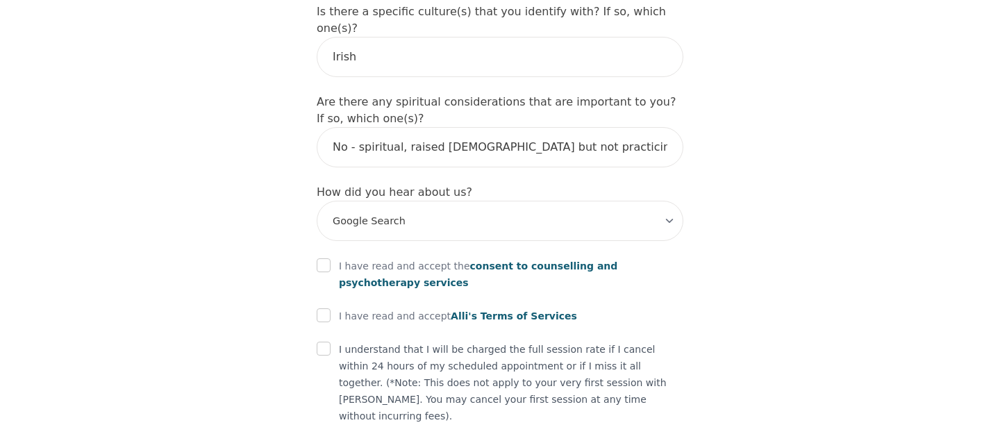
click at [321, 258] on div "I have read and accept the consent to counselling and [MEDICAL_DATA] services" at bounding box center [500, 274] width 367 height 33
click at [320, 258] on input "checkbox" at bounding box center [324, 265] width 14 height 14
checkbox input "true"
click at [326, 308] on input "checkbox" at bounding box center [324, 315] width 14 height 14
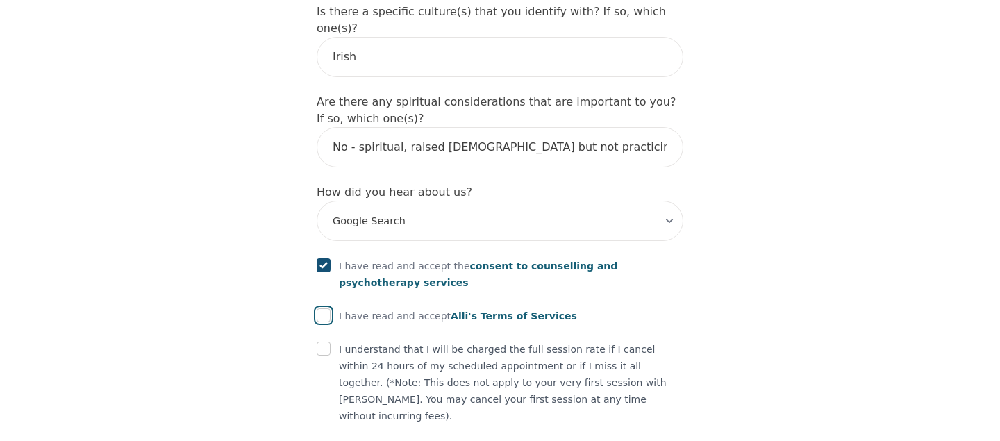
checkbox input "true"
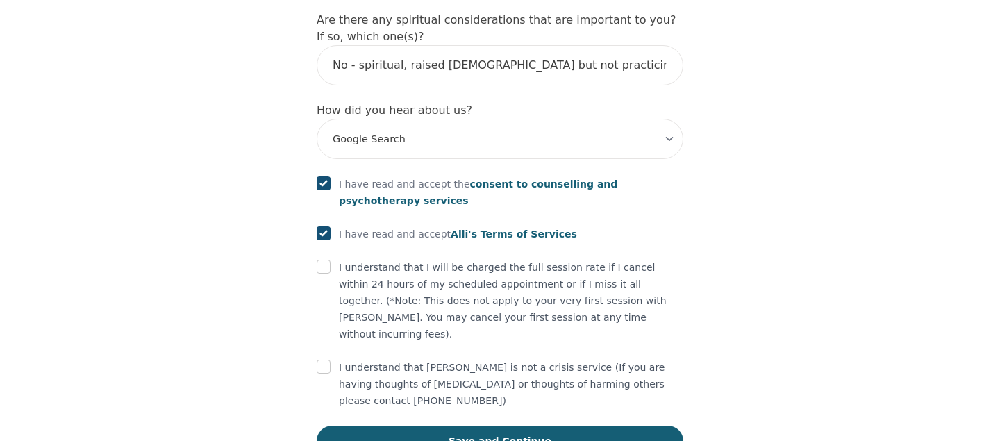
scroll to position [1695, 0]
click at [321, 259] on input "checkbox" at bounding box center [324, 266] width 14 height 14
checkbox input "true"
click at [319, 359] on input "checkbox" at bounding box center [324, 366] width 14 height 14
checkbox input "true"
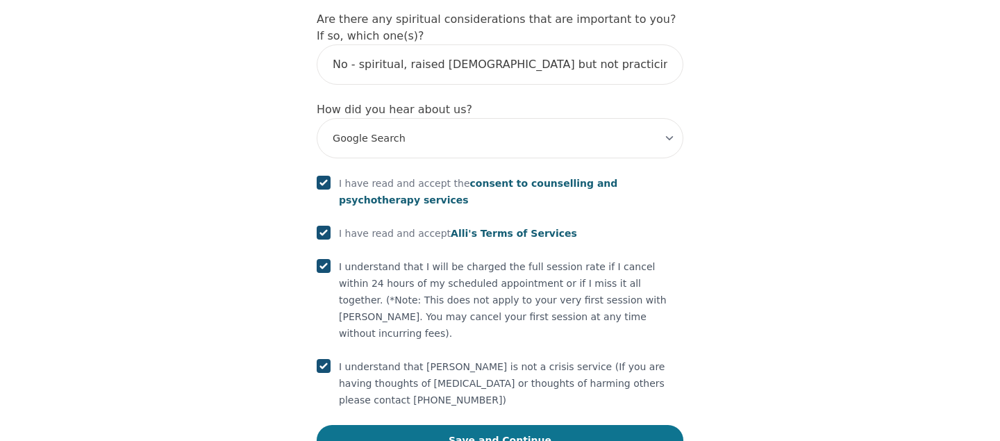
click at [385, 425] on button "Save and Continue" at bounding box center [500, 440] width 367 height 31
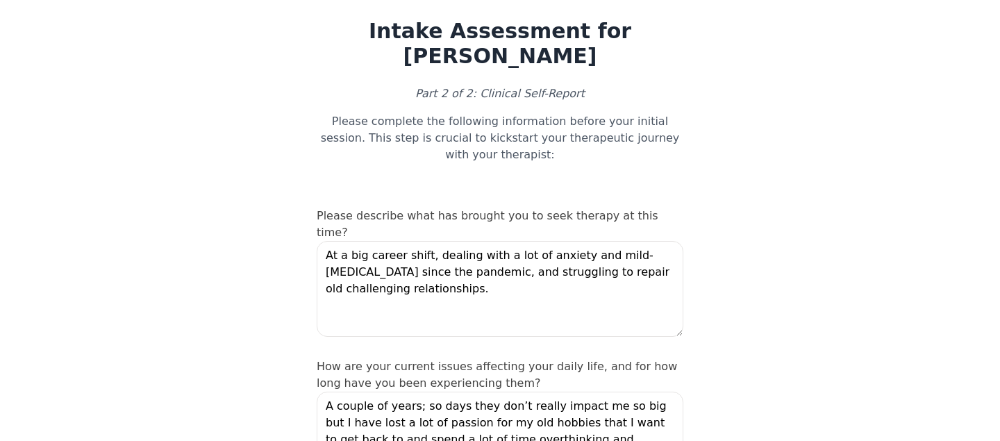
scroll to position [37, 0]
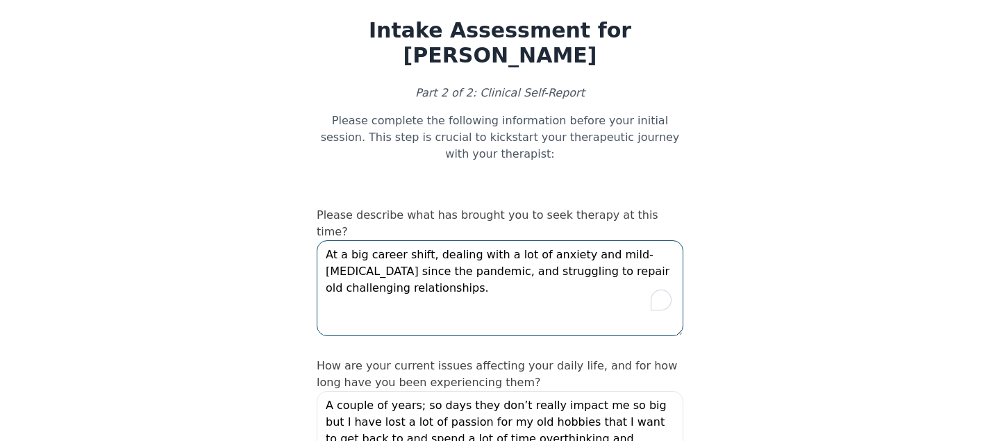
drag, startPoint x: 432, startPoint y: 278, endPoint x: 313, endPoint y: 233, distance: 126.8
drag, startPoint x: 332, startPoint y: 239, endPoint x: 344, endPoint y: 240, distance: 12.5
click at [333, 240] on textarea "At a big career shift, dealing with a lot of anxiety and mild-[MEDICAL_DATA] si…" at bounding box center [500, 288] width 367 height 96
drag, startPoint x: 422, startPoint y: 237, endPoint x: 311, endPoint y: 230, distance: 111.3
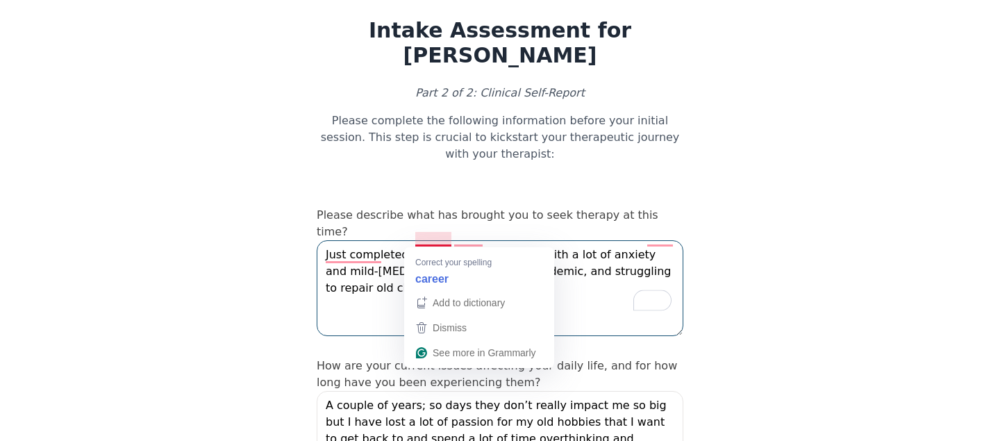
click at [445, 240] on textarea "Just completed a carreer shift , dealing with a lot of anxiety and mild-[MEDICA…" at bounding box center [500, 288] width 367 height 96
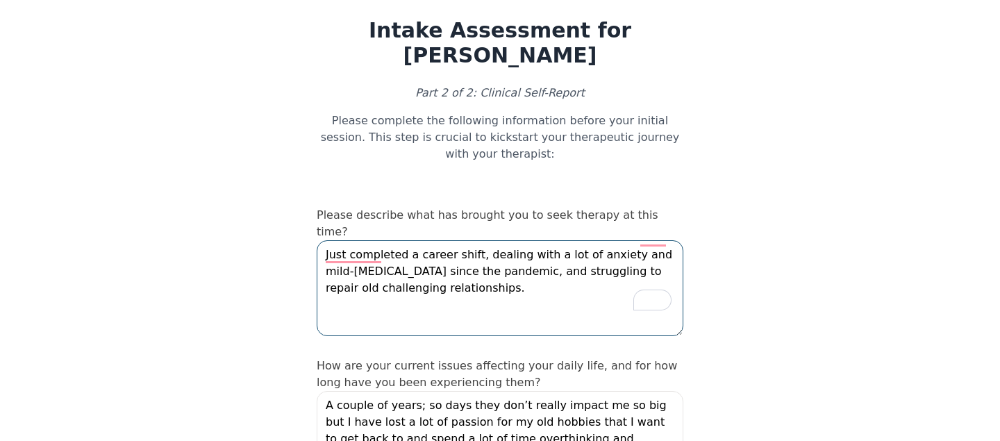
click at [505, 255] on textarea "Just completed a career shift, dealing with a lot of anxiety and mild-[MEDICAL_…" at bounding box center [500, 288] width 367 height 96
click at [509, 256] on textarea "Just completed a career shift, dealing with a lot of anxiety and mild-[MEDICAL_…" at bounding box center [500, 288] width 367 height 96
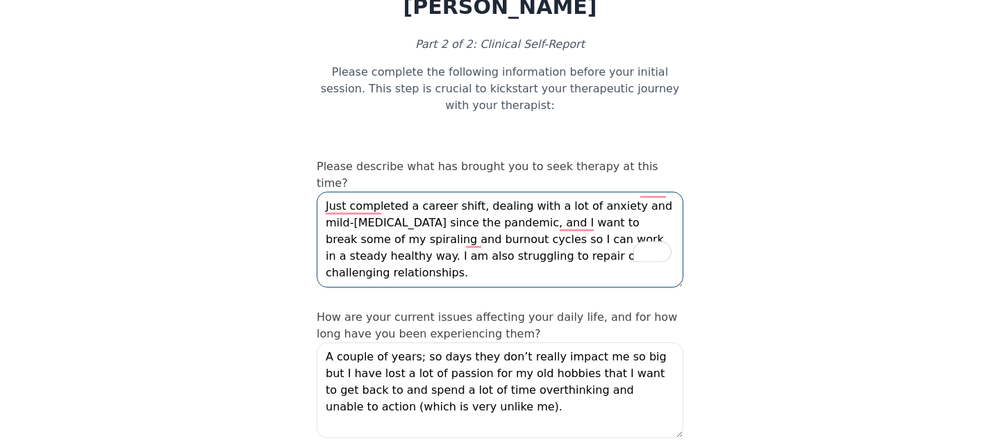
scroll to position [151, 0]
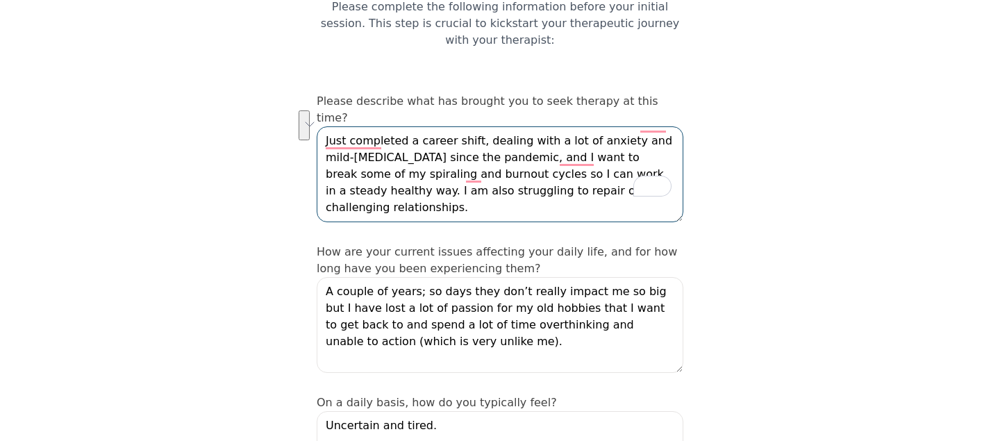
drag, startPoint x: 614, startPoint y: 178, endPoint x: 660, endPoint y: 160, distance: 49.9
click at [660, 160] on textarea "Just completed a career shift, dealing with a lot of anxiety and mild-[MEDICAL_…" at bounding box center [500, 174] width 367 height 96
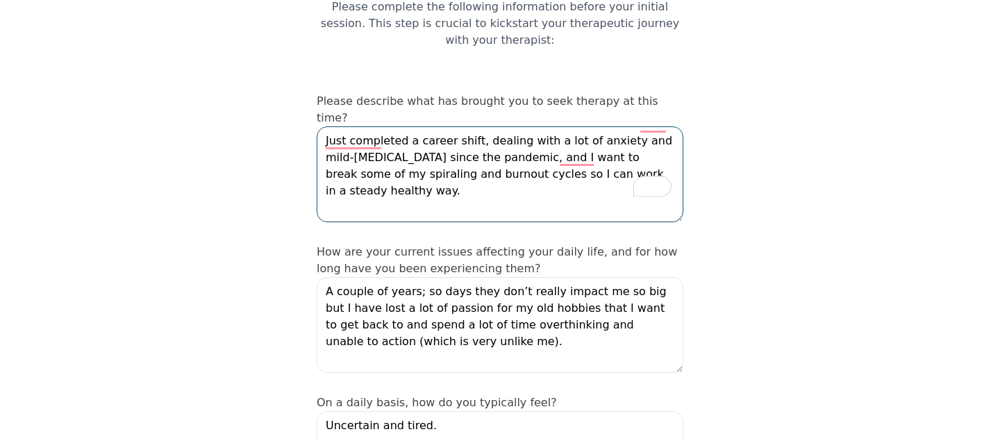
type textarea "Just completed a career shift, dealing with a lot of anxiety and mild-[MEDICAL_…"
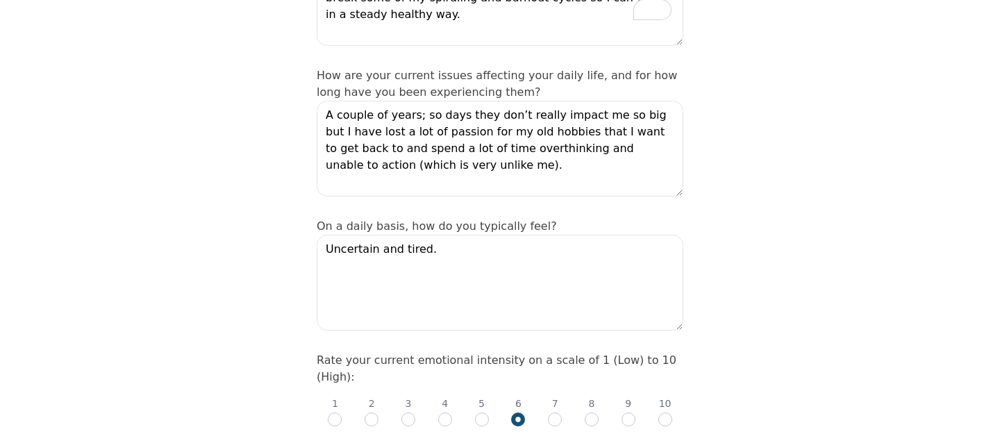
scroll to position [328, 0]
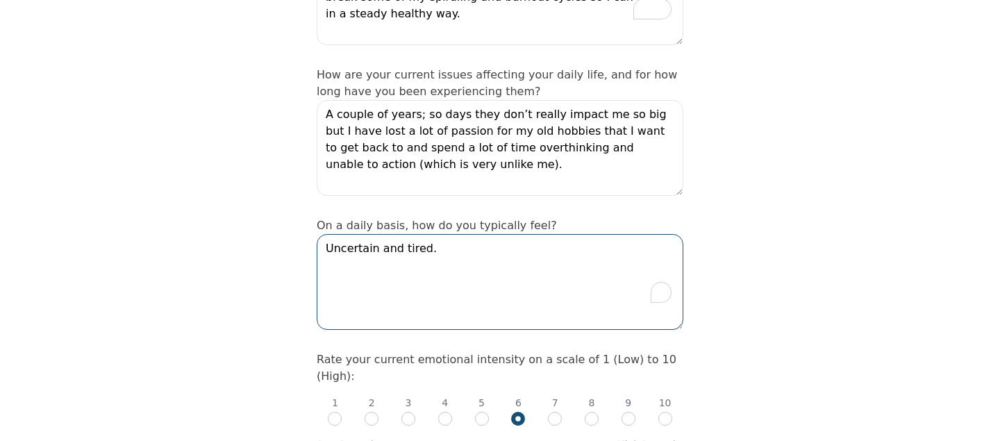
click at [531, 234] on textarea "Uncertain and tired." at bounding box center [500, 282] width 367 height 96
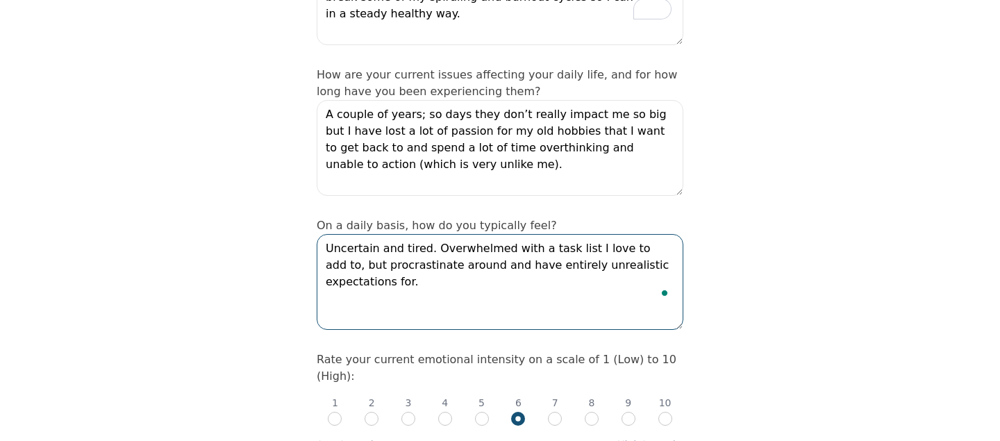
scroll to position [505, 0]
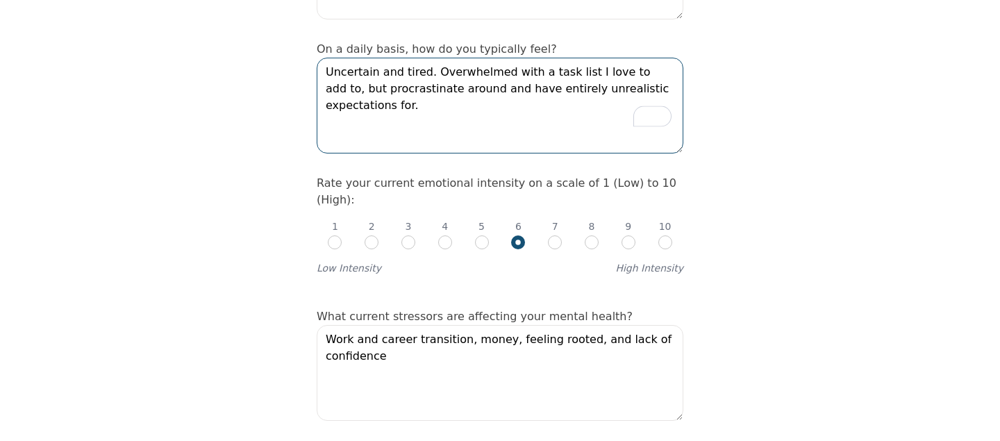
type textarea "Uncertain and tired. Overwhelmed with a task list I love to add to, but procras…"
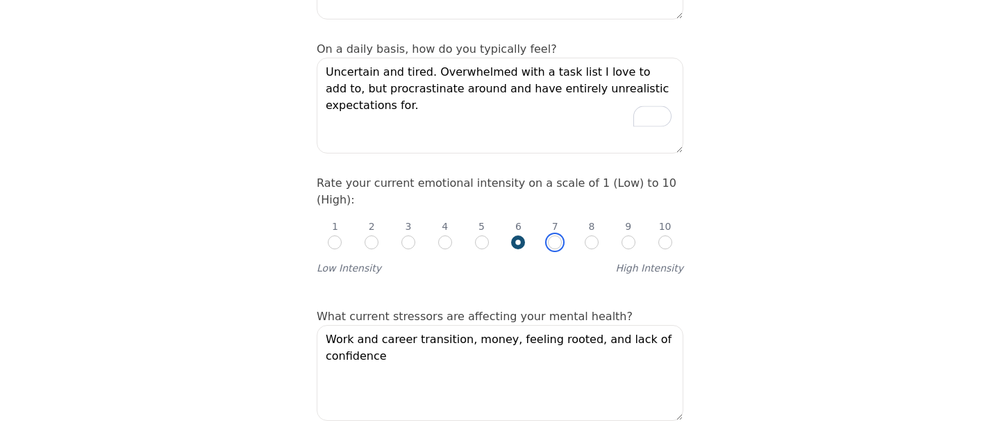
click at [557, 235] on input "radio" at bounding box center [555, 242] width 14 height 14
radio input "true"
radio input "false"
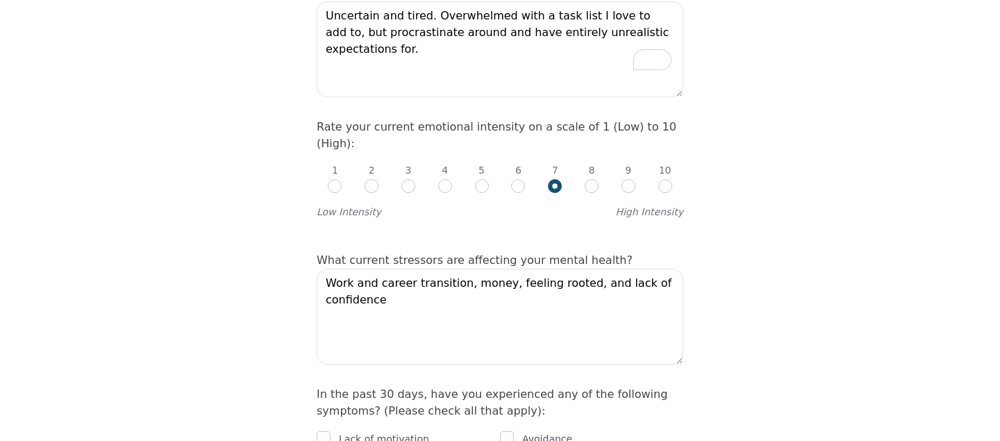
scroll to position [562, 0]
click at [528, 268] on textarea "Work and career transition, money, feeling rooted, and lack of confidence" at bounding box center [500, 316] width 367 height 96
click at [528, 274] on textarea "Work and career transition, money, feeling rooted, and lack of confidence" at bounding box center [500, 316] width 367 height 96
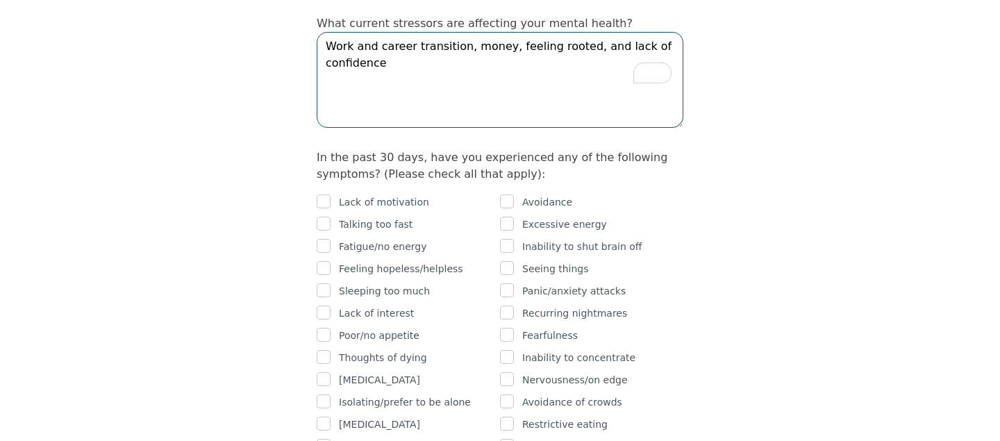
scroll to position [808, 0]
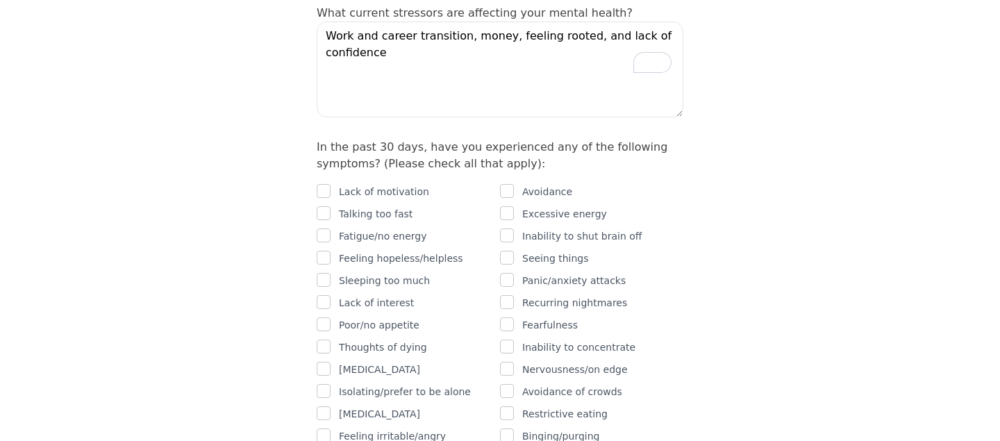
click at [378, 228] on p "Fatigue/no energy" at bounding box center [383, 236] width 88 height 17
click at [320, 228] on input "checkbox" at bounding box center [324, 235] width 14 height 14
checkbox input "true"
click at [323, 251] on input "checkbox" at bounding box center [324, 258] width 14 height 14
checkbox input "true"
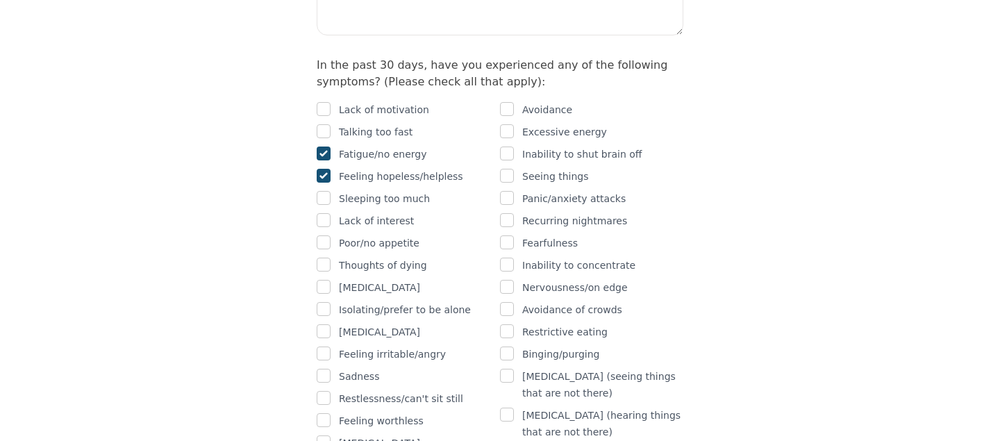
scroll to position [894, 0]
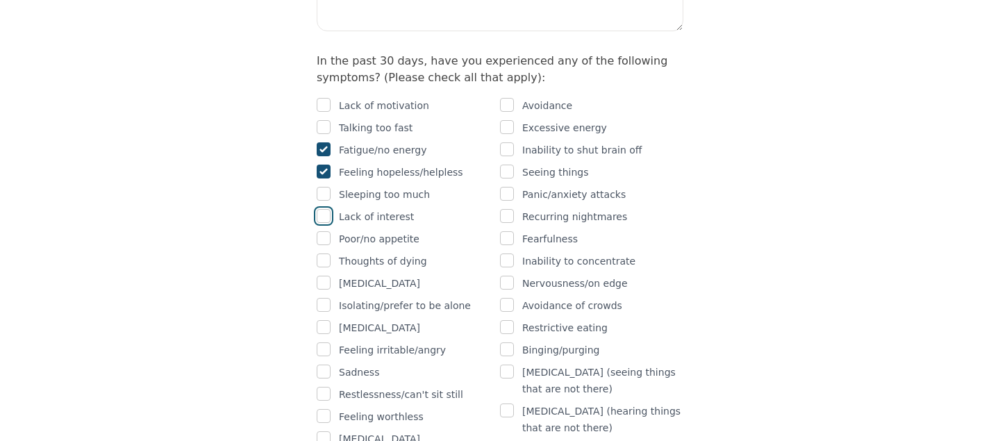
click at [321, 209] on input "checkbox" at bounding box center [324, 216] width 14 height 14
checkbox input "true"
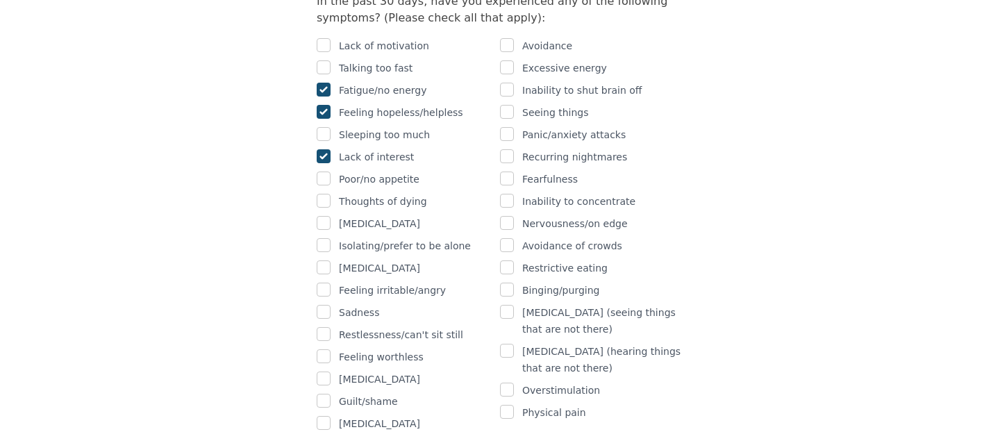
scroll to position [957, 0]
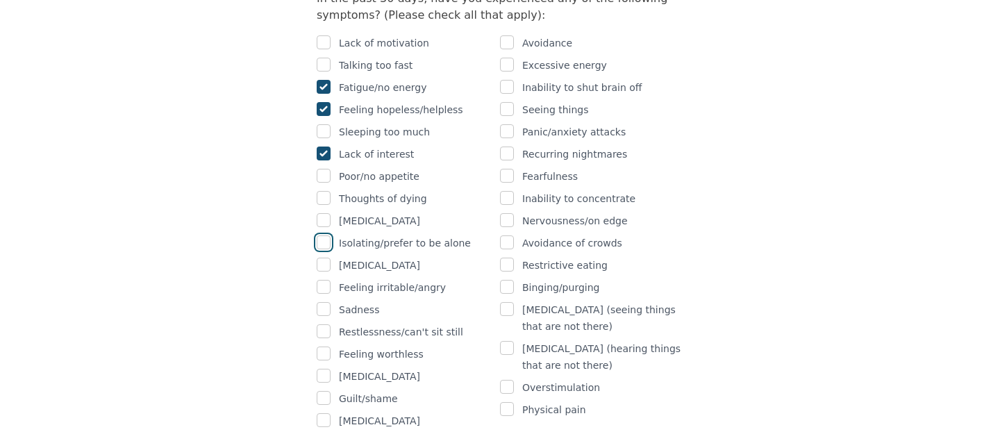
click at [325, 235] on input "checkbox" at bounding box center [324, 242] width 14 height 14
checkbox input "true"
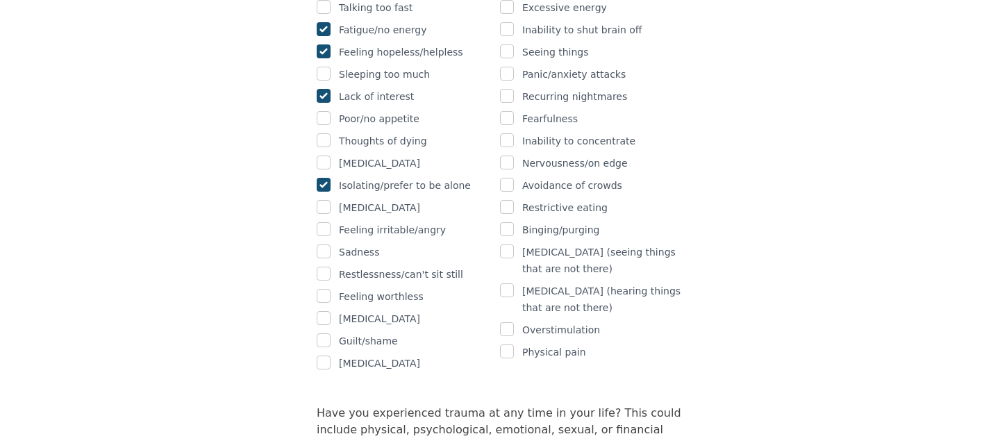
scroll to position [1016, 0]
click at [322, 198] on input "checkbox" at bounding box center [324, 205] width 14 height 14
checkbox input "true"
click at [326, 220] on input "checkbox" at bounding box center [324, 227] width 14 height 14
checkbox input "true"
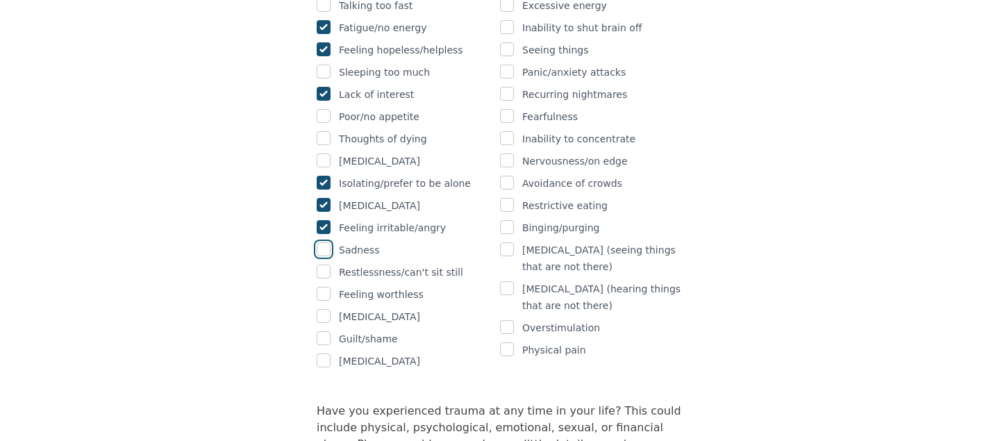
click at [325, 242] on input "checkbox" at bounding box center [324, 249] width 14 height 14
checkbox input "true"
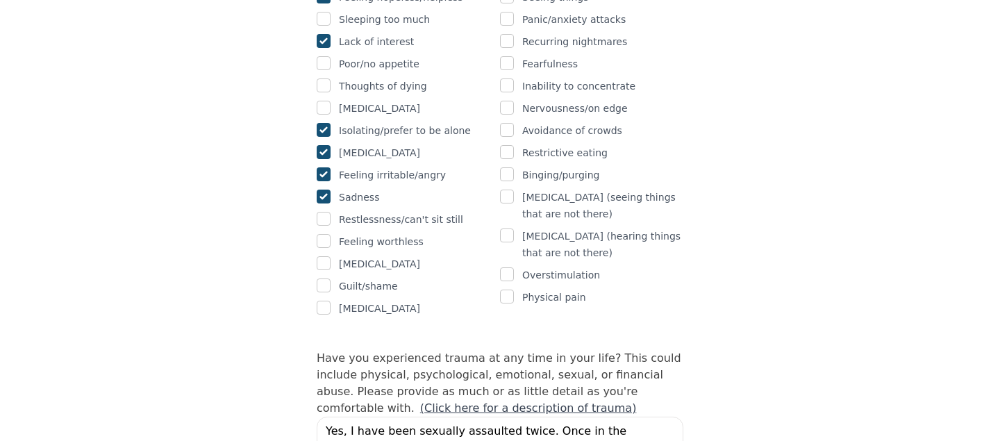
scroll to position [1073, 0]
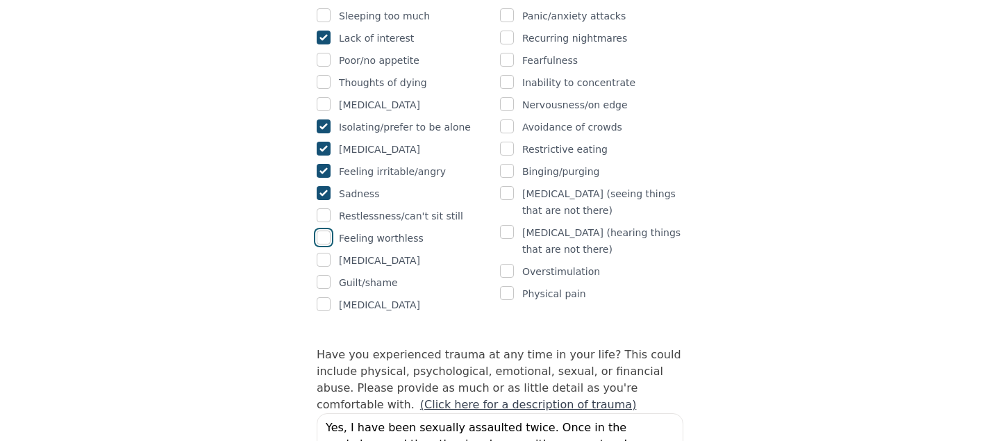
click at [324, 230] on input "checkbox" at bounding box center [324, 237] width 14 height 14
checkbox input "true"
click at [325, 275] on input "checkbox" at bounding box center [324, 282] width 14 height 14
checkbox input "true"
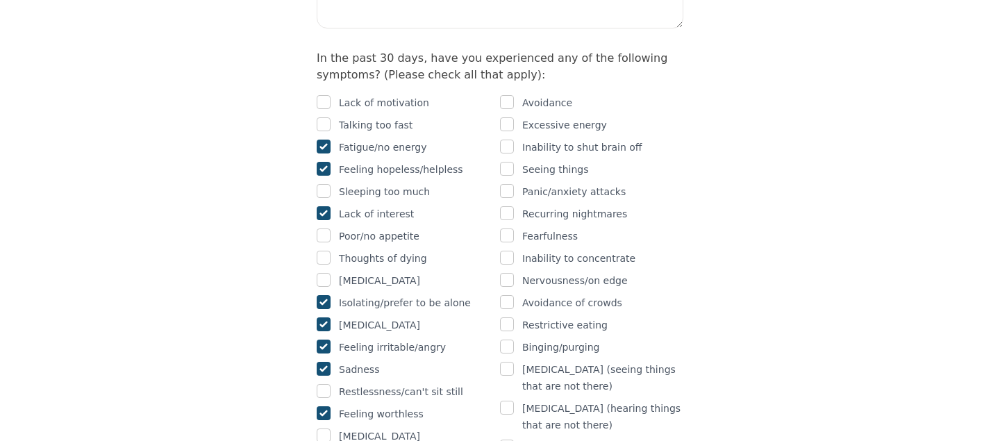
scroll to position [896, 0]
click at [508, 296] on input "checkbox" at bounding box center [507, 303] width 14 height 14
checkbox input "true"
click at [502, 274] on input "checkbox" at bounding box center [507, 281] width 14 height 14
checkbox input "true"
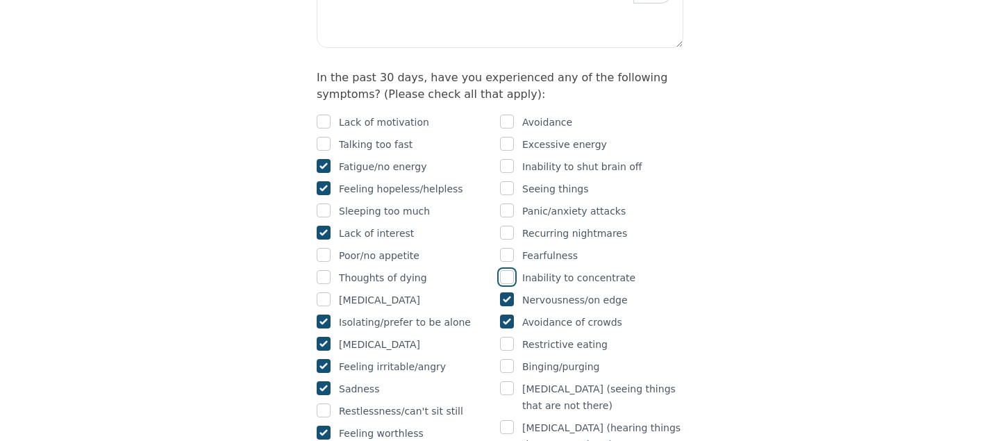
click at [503, 270] on input "checkbox" at bounding box center [507, 277] width 14 height 14
checkbox input "true"
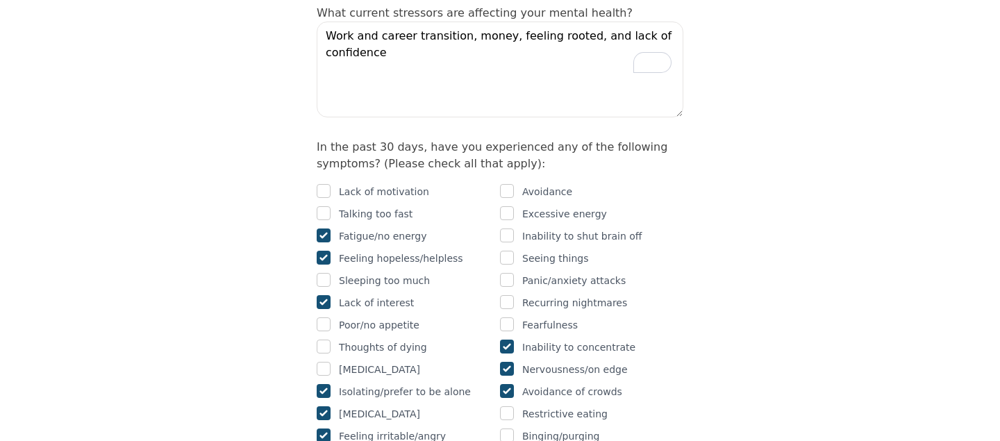
scroll to position [807, 0]
click at [507, 229] on input "checkbox" at bounding box center [507, 236] width 14 height 14
checkbox input "true"
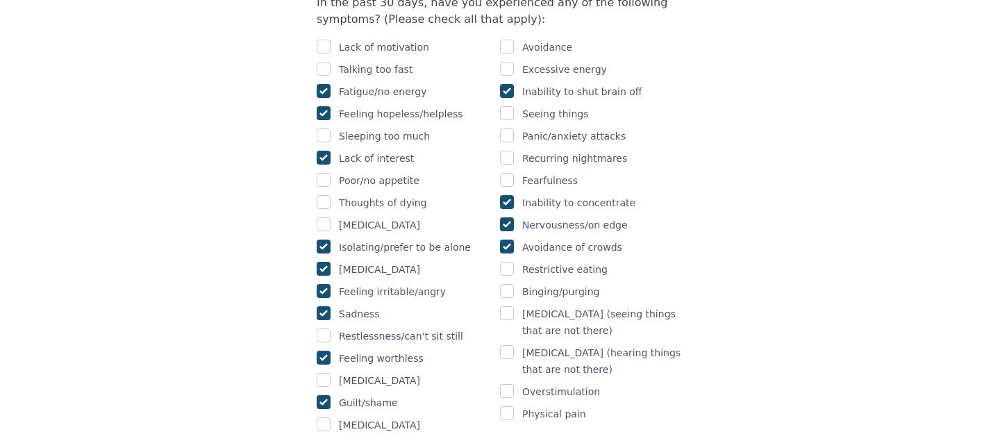
scroll to position [921, 0]
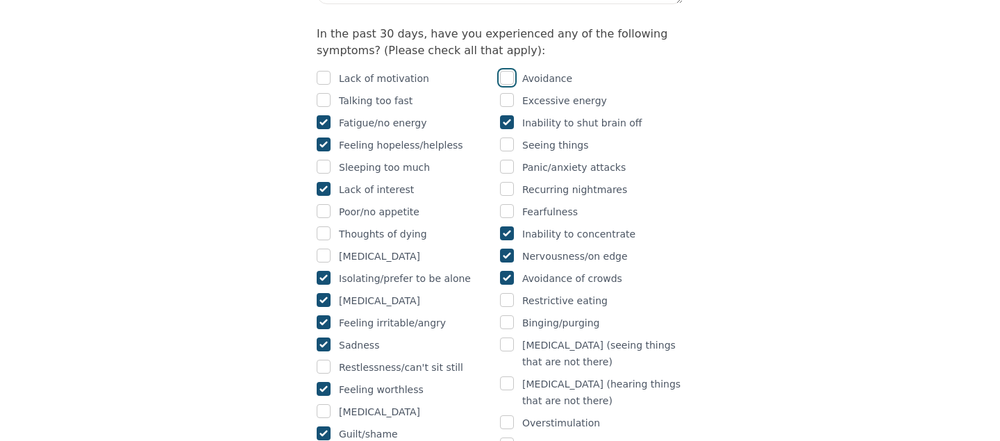
click at [509, 71] on input "checkbox" at bounding box center [507, 78] width 14 height 14
checkbox input "true"
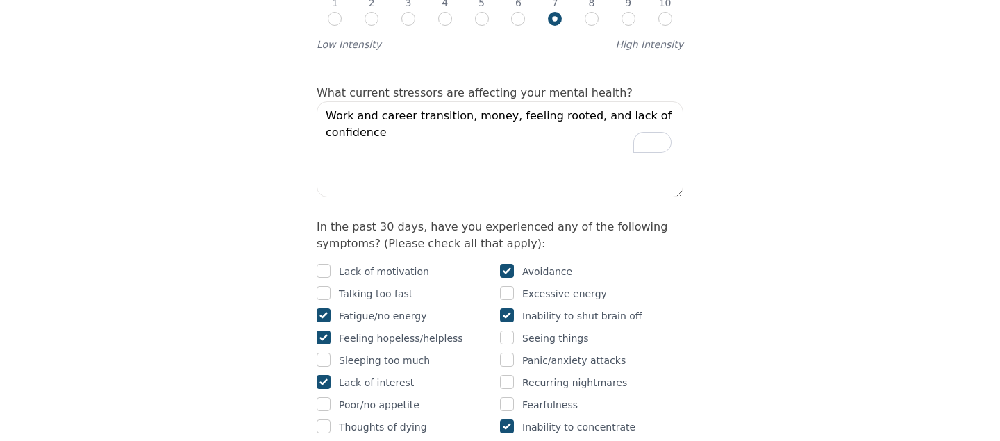
scroll to position [730, 0]
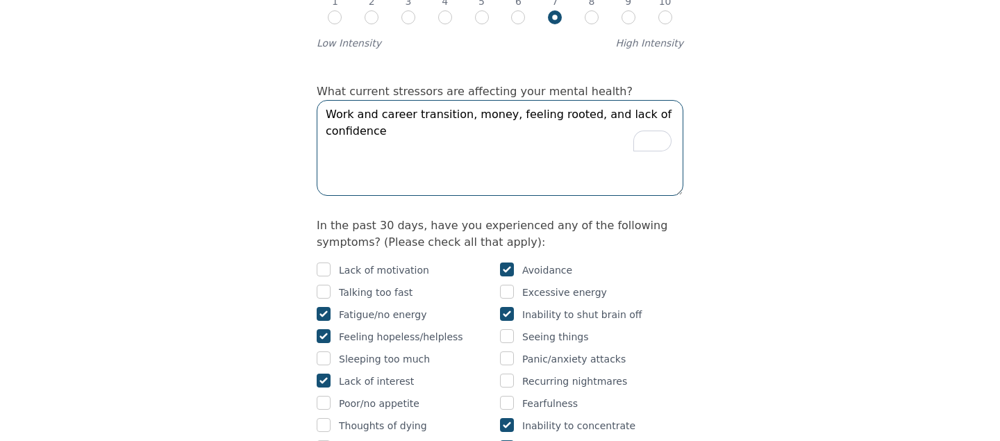
click at [455, 100] on textarea "Work and career transition, money, feeling rooted, and lack of confidence" at bounding box center [500, 148] width 367 height 96
click at [532, 128] on textarea "Work and career transition/overwork patterns, money, feeling rooted, and lack o…" at bounding box center [500, 148] width 367 height 96
drag, startPoint x: 666, startPoint y: 79, endPoint x: 560, endPoint y: 79, distance: 105.5
click at [561, 100] on textarea "Work and career transition/overwork patterns, money, feeling rooted, and lack o…" at bounding box center [500, 148] width 367 height 96
click at [669, 100] on textarea "Work and career transition/overwork pattern, and lack of confidence" at bounding box center [500, 148] width 367 height 96
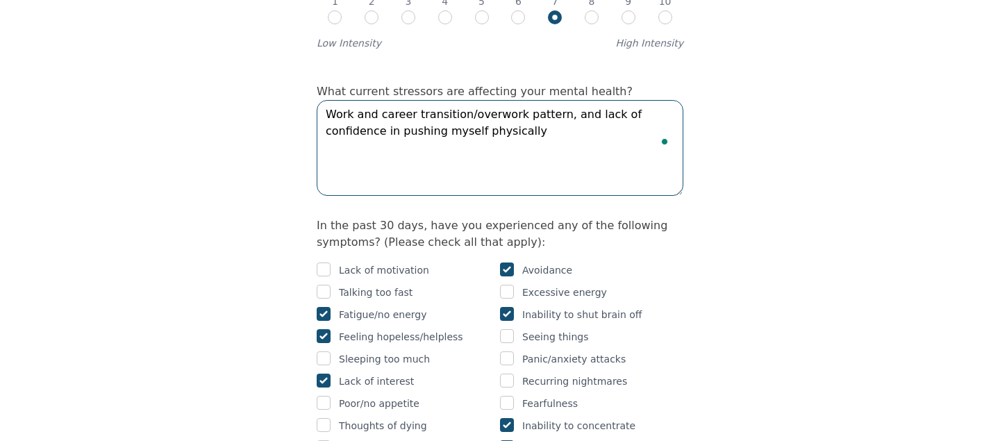
click at [610, 108] on textarea "Work and career transition/overwork pattern, and lack of confidence in pushing …" at bounding box center [500, 148] width 367 height 96
click at [552, 100] on textarea "Work and career transition/overwork pattern, and lack of confidence in pushing …" at bounding box center [500, 148] width 367 height 96
click at [539, 100] on textarea "Work and career transition/overwork pattern and lack of confidence in pushing m…" at bounding box center [500, 148] width 367 height 96
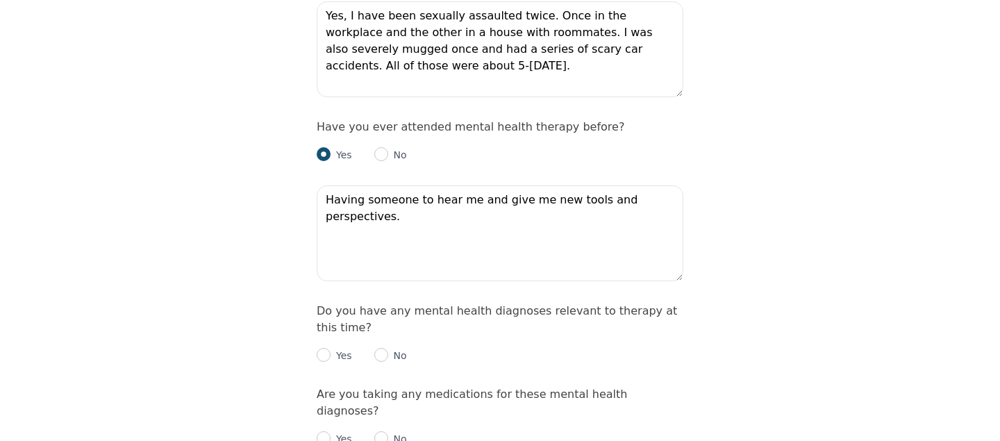
scroll to position [1517, 0]
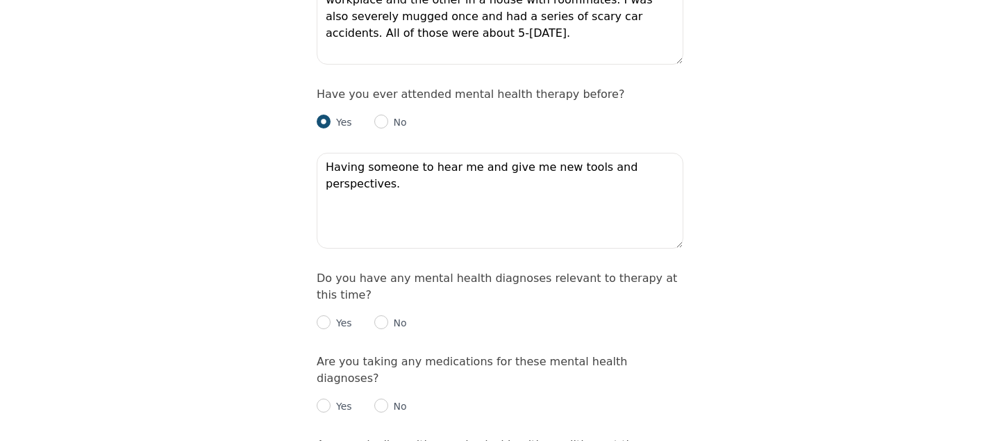
type textarea "Work and career transition/overwork pattern and lack of confidence in pushing m…"
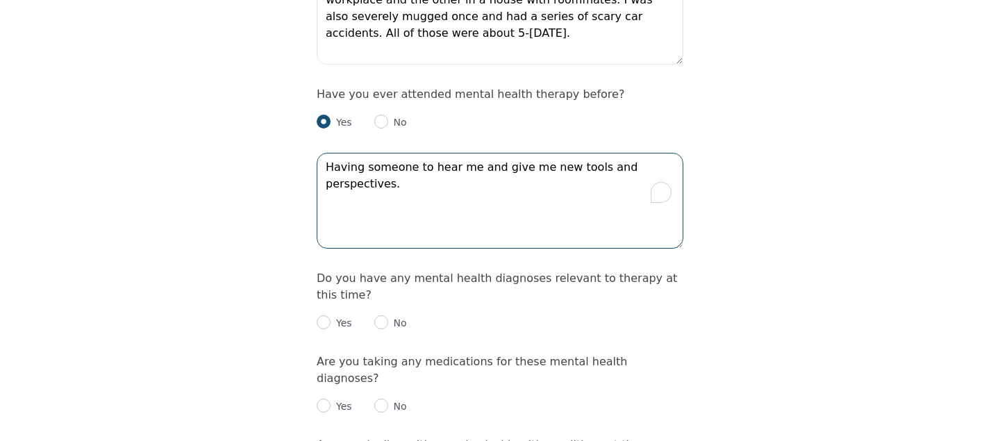
click at [679, 153] on textarea "Having someone to hear me and give me new tools and perspectives." at bounding box center [500, 201] width 367 height 96
type textarea "Having someone to hear me and give me new tools and perspectives. i am consider…"
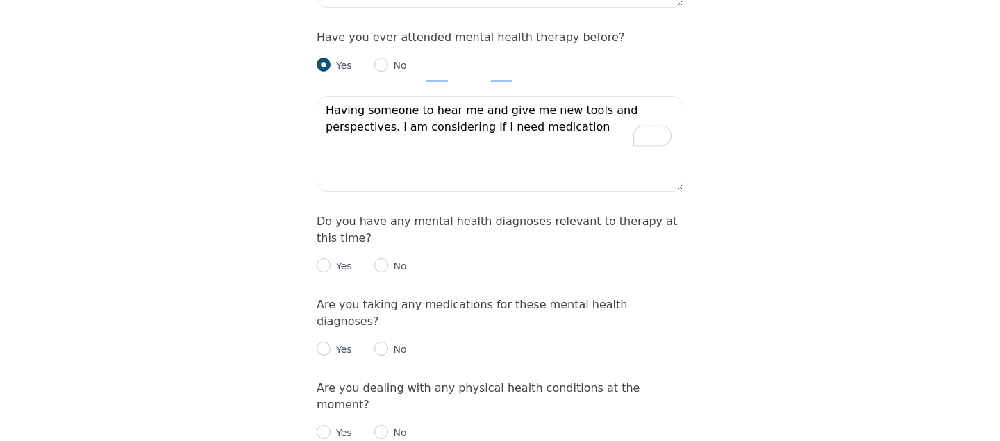
scroll to position [1584, 0]
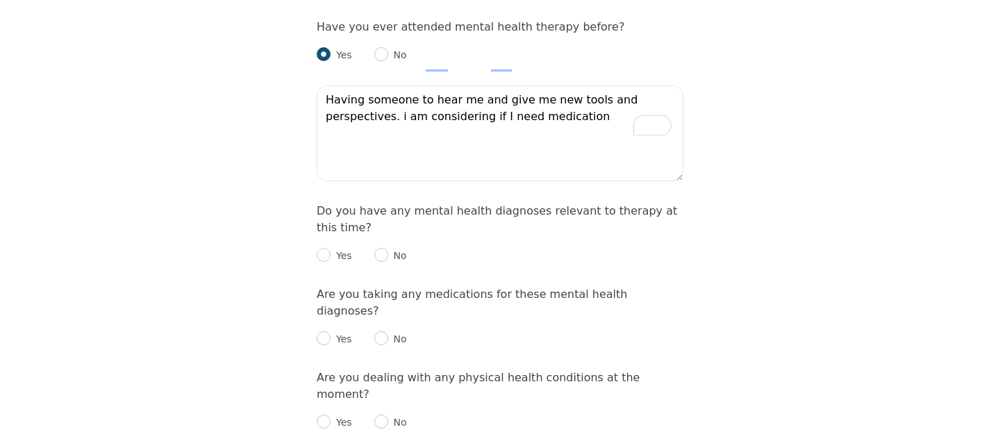
click at [390, 249] on p "No" at bounding box center [397, 256] width 19 height 14
click at [383, 248] on input "radio" at bounding box center [381, 255] width 14 height 14
radio input "true"
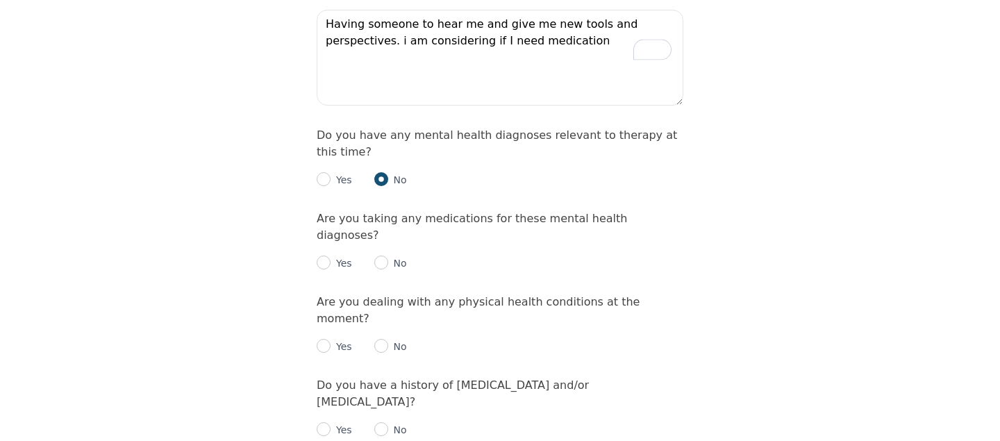
scroll to position [1672, 0]
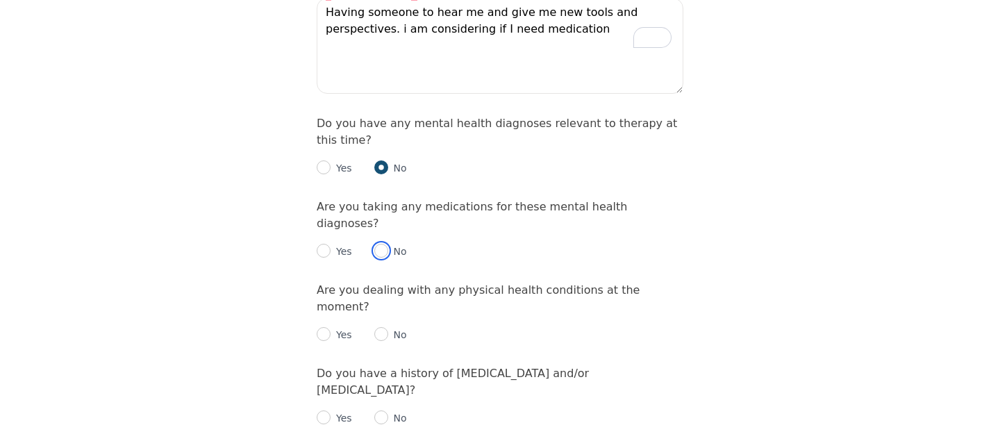
click at [379, 244] on input "radio" at bounding box center [381, 251] width 14 height 14
radio input "true"
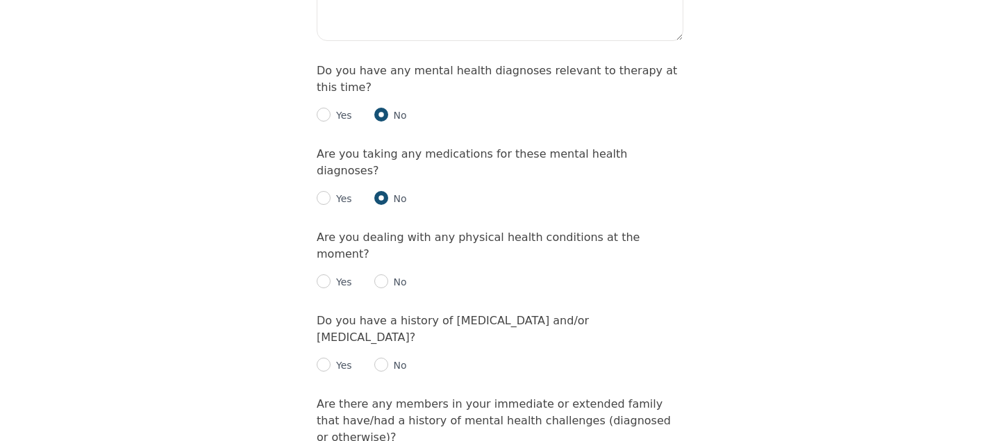
scroll to position [1726, 0]
click at [382, 273] on input "radio" at bounding box center [381, 280] width 14 height 14
radio input "true"
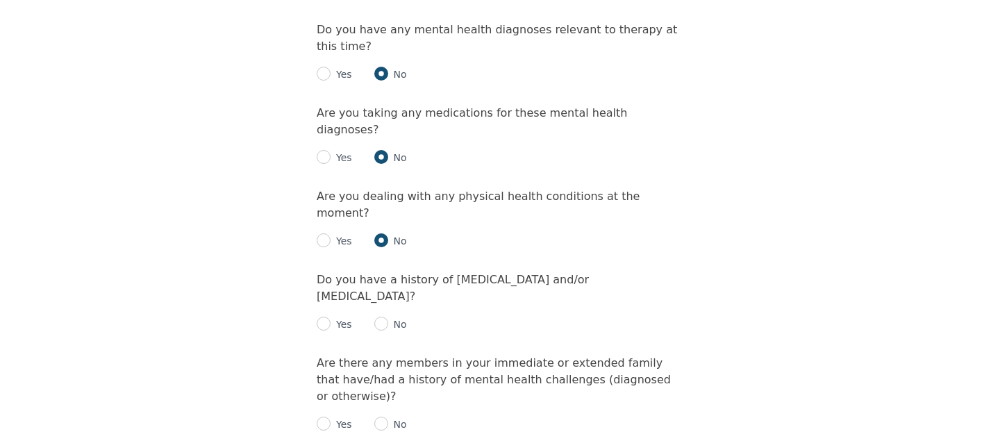
scroll to position [1768, 0]
click at [378, 314] on input "radio" at bounding box center [381, 321] width 14 height 14
radio input "true"
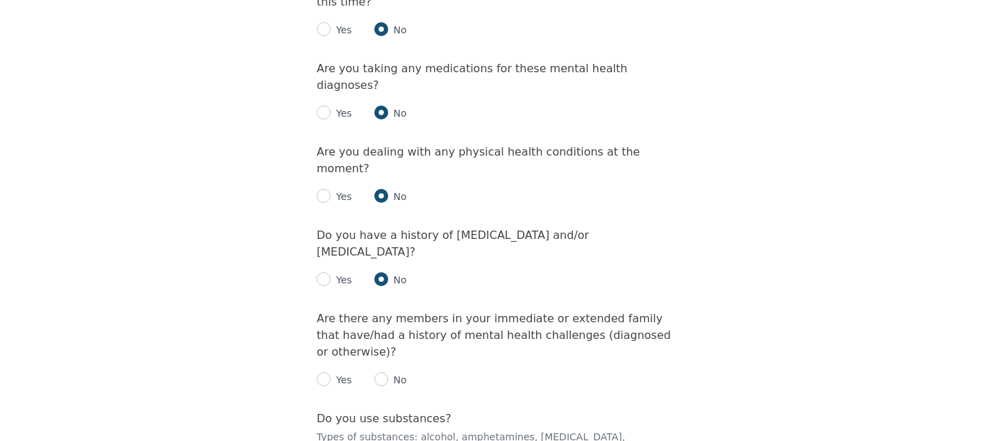
scroll to position [1811, 0]
click at [335, 371] on p "Yes" at bounding box center [341, 378] width 22 height 14
click at [324, 371] on input "radio" at bounding box center [324, 378] width 14 height 14
radio input "true"
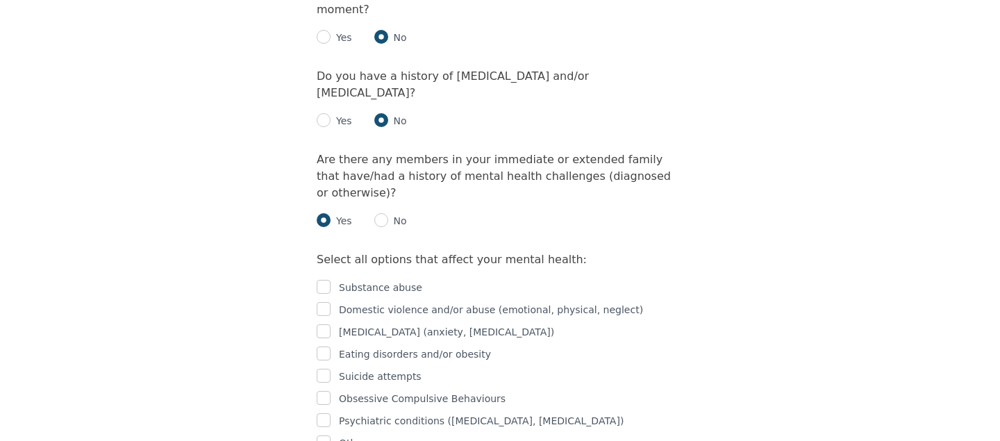
scroll to position [1971, 0]
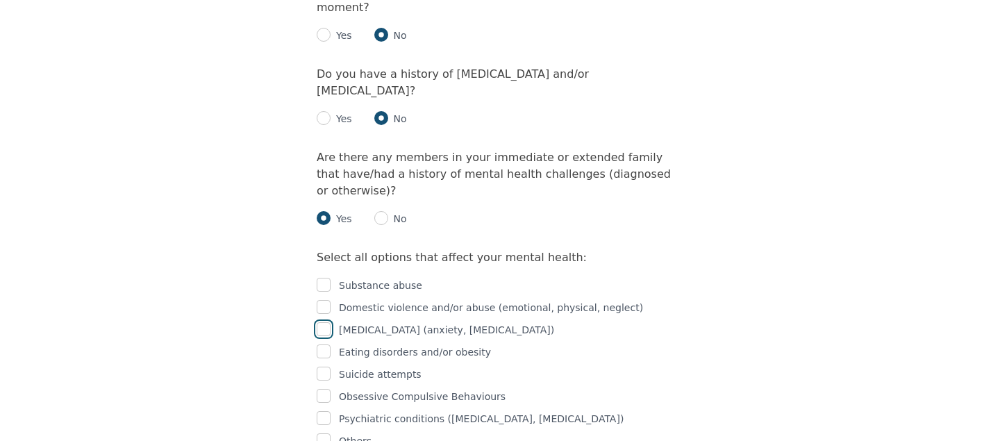
click at [326, 322] on input "checkbox" at bounding box center [324, 329] width 14 height 14
checkbox input "true"
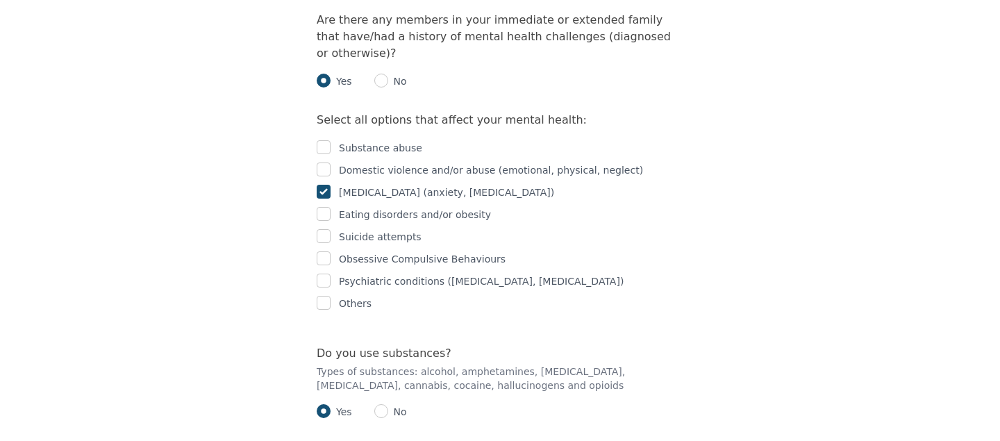
scroll to position [2167, 0]
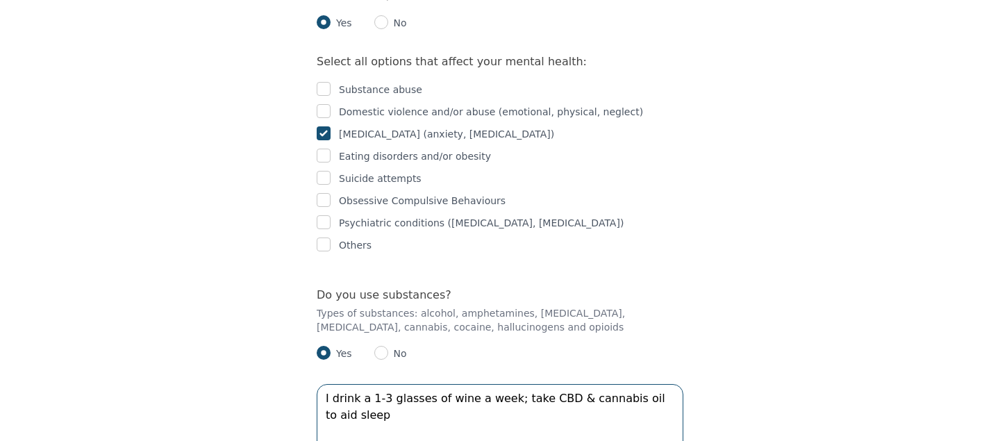
click at [491, 384] on textarea "I drink a 1-3 glasses of wine a week; take CBD & cannabis oil to aid sleep" at bounding box center [500, 432] width 367 height 96
